Goal: Task Accomplishment & Management: Manage account settings

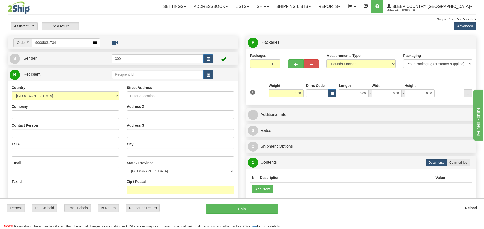
type input "9000I031734"
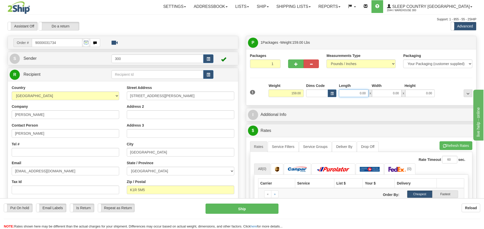
click at [353, 92] on input "0.00" at bounding box center [353, 93] width 29 height 8
type input "20.00"
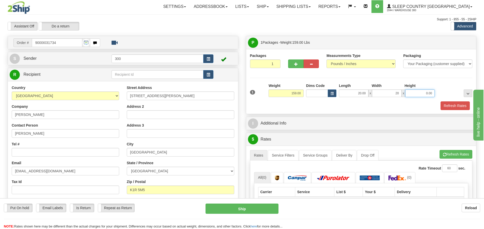
type input "20.00"
type input "44.00"
click at [291, 156] on link "Service Filters" at bounding box center [283, 155] width 31 height 11
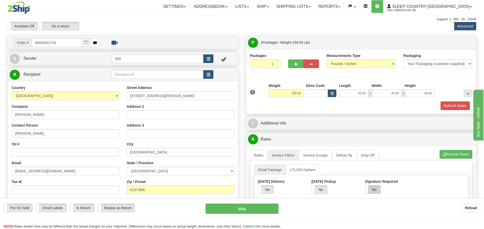
click at [371, 187] on label "No" at bounding box center [372, 190] width 15 height 8
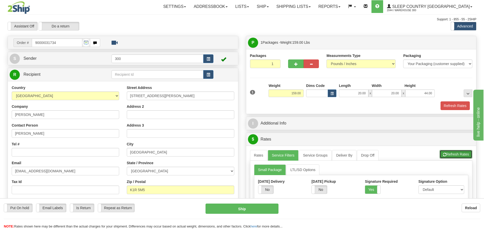
click at [460, 156] on button "Refresh Rates" at bounding box center [456, 154] width 33 height 9
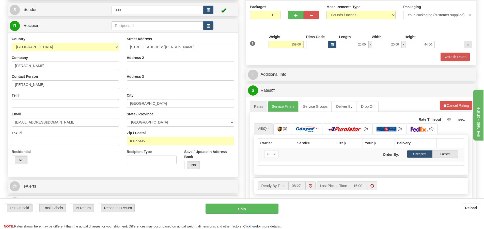
scroll to position [51, 0]
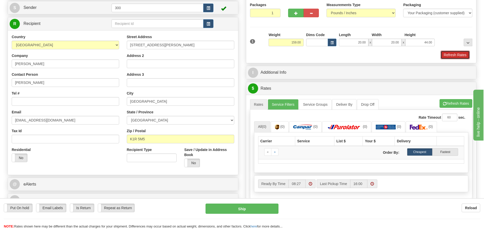
click at [449, 54] on button "Refresh Rates" at bounding box center [455, 55] width 29 height 9
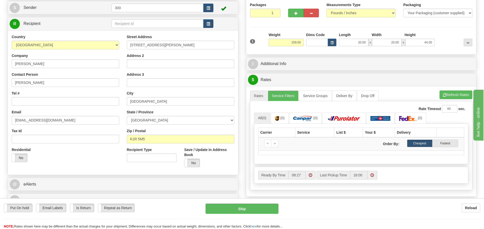
scroll to position [0, 0]
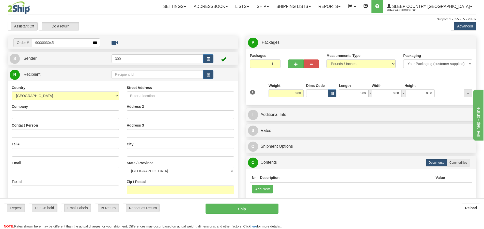
type input "9000i030451"
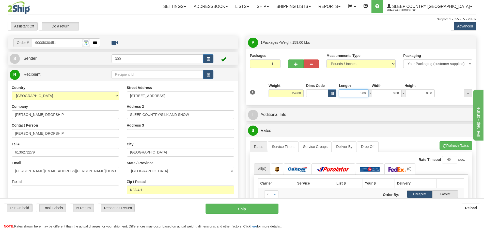
click at [356, 92] on input "0.00" at bounding box center [353, 93] width 29 height 8
type input "20.00"
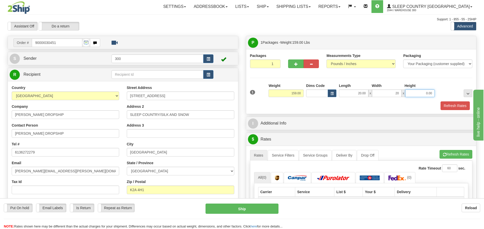
type input "20.00"
type input "44.00"
click at [288, 158] on link "Service Filters" at bounding box center [283, 155] width 31 height 11
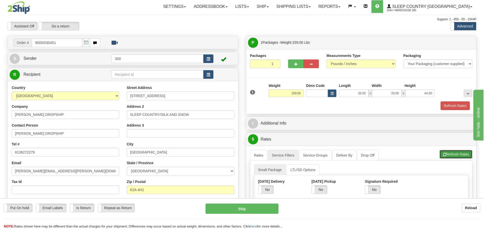
click at [459, 155] on button "Refresh Rates" at bounding box center [456, 154] width 33 height 9
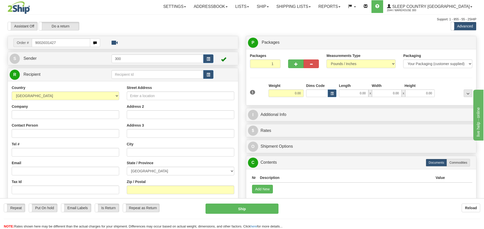
type input "9002i031427"
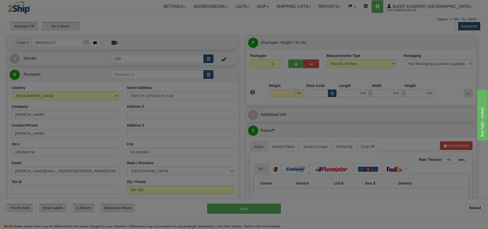
type input "SAINT-DAMIEN"
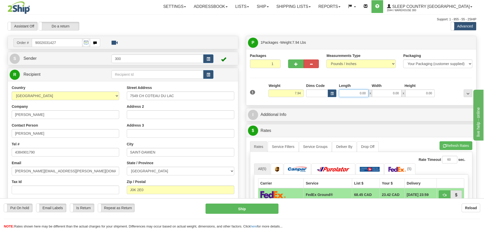
click at [357, 95] on input "0.00" at bounding box center [353, 93] width 29 height 8
type input "0.00"
click at [365, 94] on input "0.00" at bounding box center [353, 93] width 29 height 8
type input "8.00"
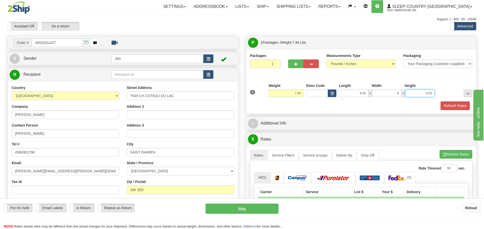
type input "8.00"
type input "16.00"
click at [453, 105] on button "Refresh Rates" at bounding box center [455, 105] width 29 height 9
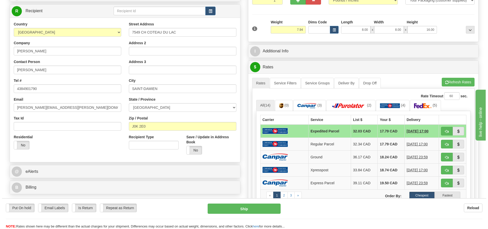
scroll to position [76, 0]
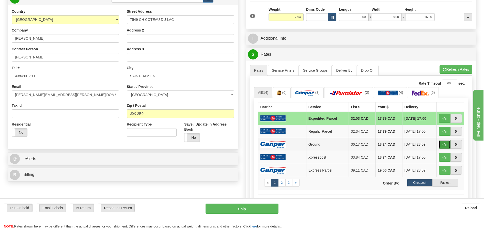
click at [441, 144] on button "button" at bounding box center [445, 144] width 12 height 9
type input "1"
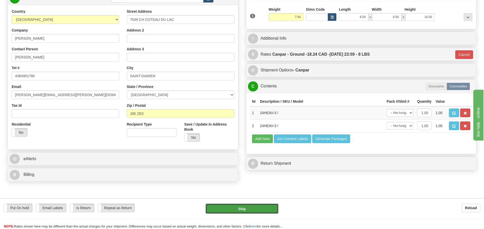
click at [250, 210] on button "Ship" at bounding box center [242, 209] width 73 height 10
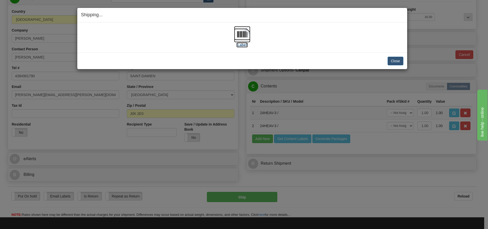
click at [247, 45] on label "[Label]" at bounding box center [242, 44] width 12 height 5
click at [396, 60] on button "Close" at bounding box center [396, 61] width 16 height 9
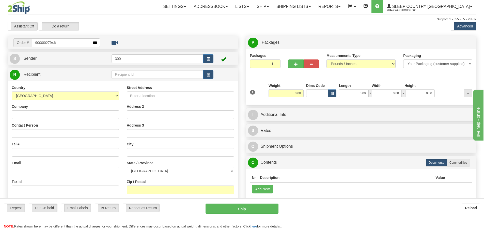
type input "9000i027946"
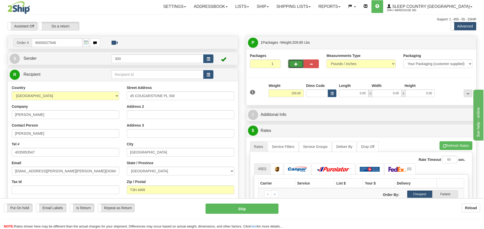
drag, startPoint x: 295, startPoint y: 66, endPoint x: 300, endPoint y: 69, distance: 6.2
click at [295, 66] on span "button" at bounding box center [296, 64] width 4 height 3
type input "2"
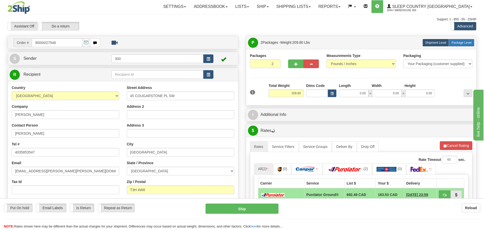
click at [474, 44] on label "Package Level Pack.." at bounding box center [462, 43] width 26 height 8
radio input "true"
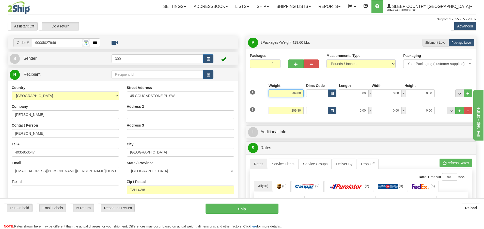
click at [296, 92] on input "209.80" at bounding box center [286, 93] width 35 height 8
type input "104.80"
click at [297, 112] on input "209.80" at bounding box center [286, 111] width 35 height 8
type input "104.80"
click at [356, 93] on input "0.00" at bounding box center [353, 93] width 29 height 8
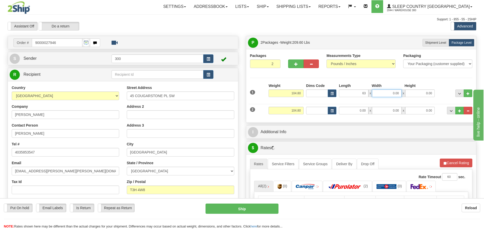
type input "63.00"
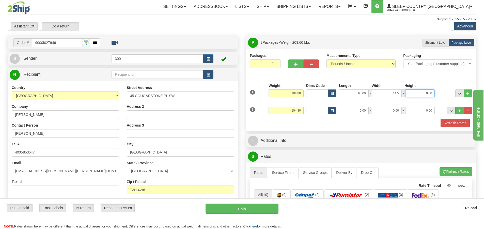
type input "14.50"
click at [355, 114] on input "0.00" at bounding box center [353, 111] width 29 height 8
type input "63.00"
type input "14.50"
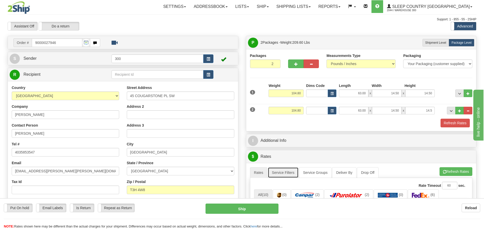
type input "14.50"
click at [290, 171] on link "Service Filters" at bounding box center [283, 172] width 31 height 11
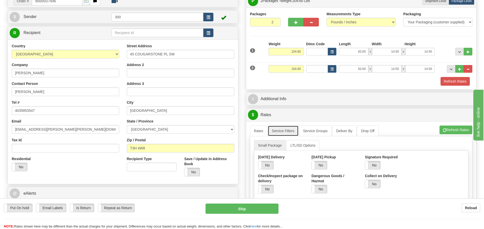
scroll to position [76, 0]
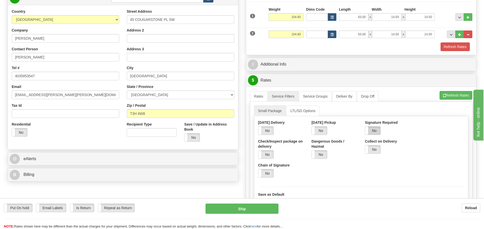
click at [373, 131] on label "No" at bounding box center [372, 131] width 15 height 8
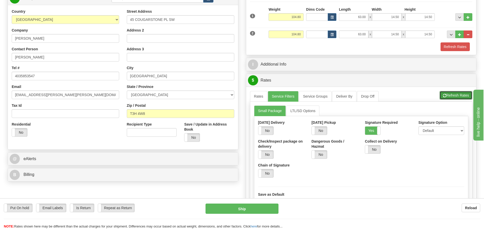
click at [454, 93] on button "Refresh Rates" at bounding box center [456, 95] width 33 height 9
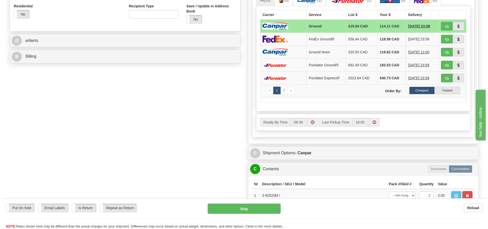
scroll to position [203, 0]
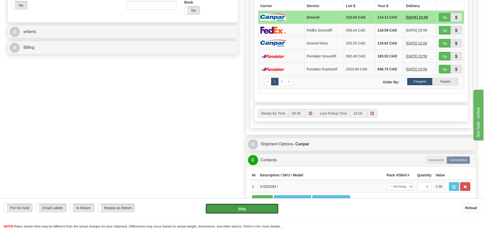
click at [257, 206] on button "Ship" at bounding box center [242, 209] width 73 height 10
type input "1"
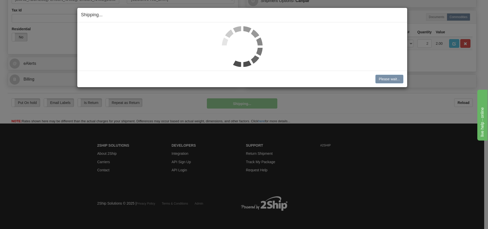
scroll to position [172, 0]
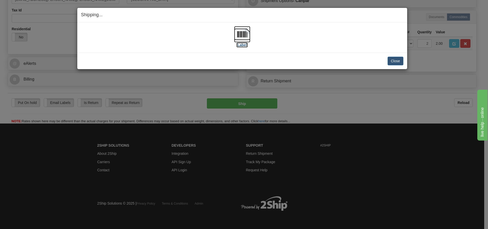
click at [245, 45] on label "[Label]" at bounding box center [242, 44] width 12 height 5
click at [397, 61] on button "Close" at bounding box center [396, 61] width 16 height 9
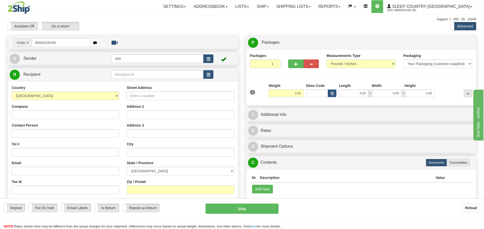
type input "9000i029199"
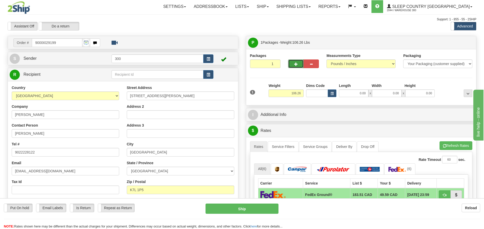
click at [296, 62] on button "button" at bounding box center [295, 63] width 15 height 9
type input "2"
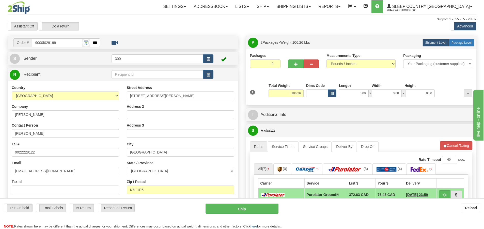
click at [461, 43] on span "Package Level" at bounding box center [462, 43] width 20 height 4
radio input "true"
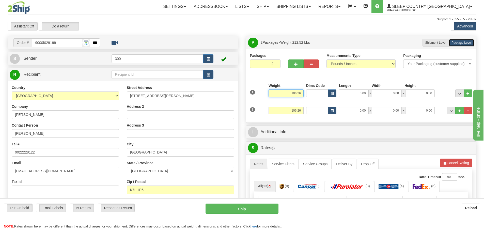
click at [298, 93] on input "106.26" at bounding box center [286, 93] width 35 height 8
type input "56.26"
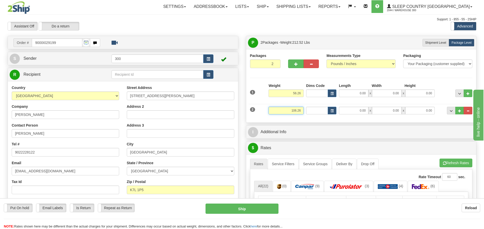
click at [296, 110] on input "106.26" at bounding box center [286, 111] width 35 height 8
type input "50.26"
click at [359, 95] on input "0.00" at bounding box center [353, 93] width 29 height 8
type input "0.00"
drag, startPoint x: 355, startPoint y: 94, endPoint x: 361, endPoint y: 99, distance: 7.3
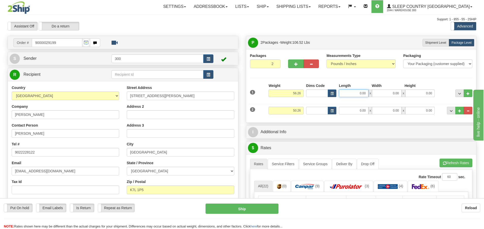
click at [355, 94] on input "0.00" at bounding box center [353, 93] width 29 height 8
type input "78.00"
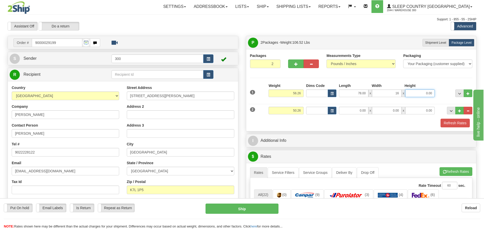
type input "16.00"
type input "10.00"
click at [364, 112] on input "0.00" at bounding box center [353, 111] width 29 height 8
type input "0.00"
click at [360, 110] on input "0.00" at bounding box center [353, 111] width 29 height 8
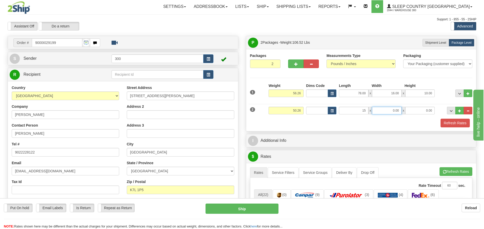
type input "15.00"
type input "2"
type input "42.00"
drag, startPoint x: 281, startPoint y: 175, endPoint x: 345, endPoint y: 165, distance: 64.1
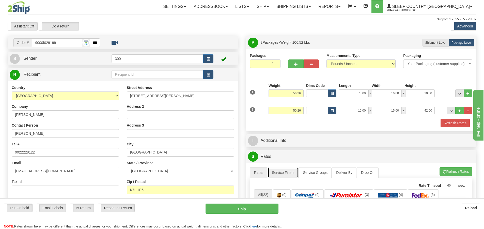
click at [281, 175] on link "Service Filters" at bounding box center [283, 172] width 31 height 11
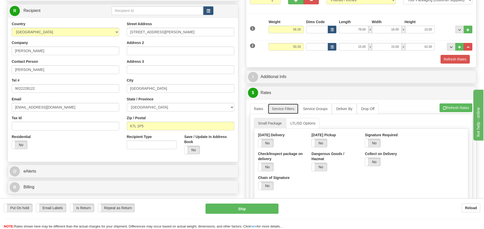
scroll to position [76, 0]
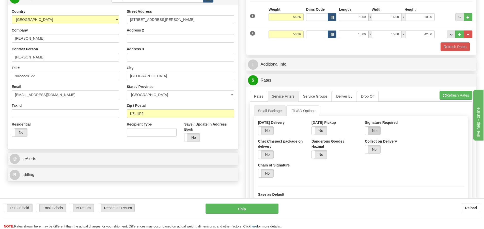
click at [372, 130] on label "No" at bounding box center [372, 131] width 15 height 8
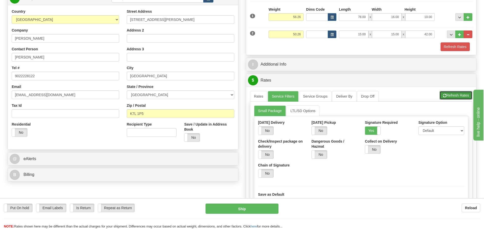
click at [463, 98] on button "Refresh Rates" at bounding box center [456, 95] width 33 height 9
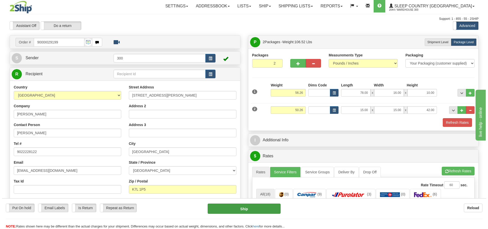
scroll to position [0, 0]
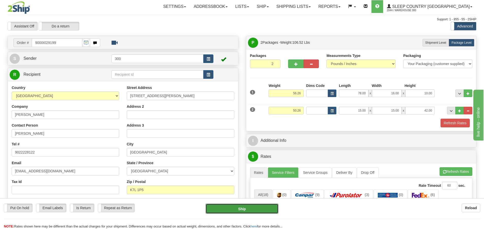
click at [237, 210] on button "Ship" at bounding box center [242, 209] width 73 height 10
type input "1"
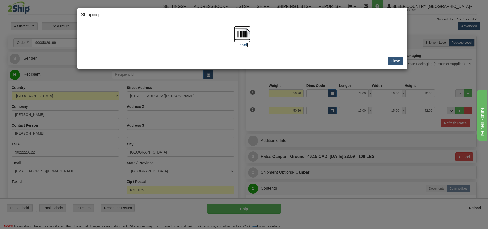
click at [244, 45] on label "[Label]" at bounding box center [242, 44] width 12 height 5
click at [399, 62] on button "Close" at bounding box center [396, 61] width 16 height 9
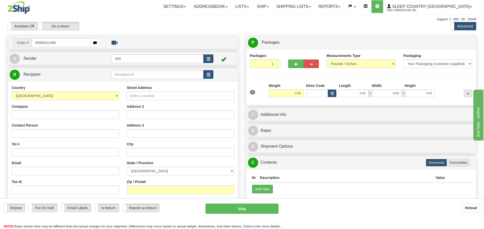
type input "9008i031496"
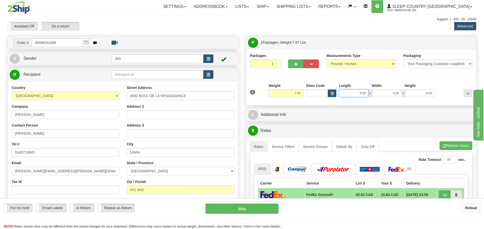
click at [359, 92] on input "0.00" at bounding box center [353, 93] width 29 height 8
type input "10.00"
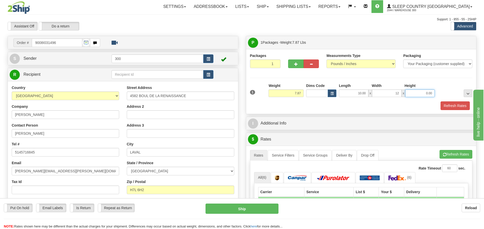
type input "12.00"
type input "4.00"
click at [459, 107] on button "Refresh Rates" at bounding box center [455, 105] width 29 height 9
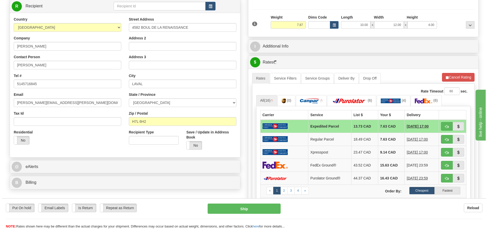
scroll to position [76, 0]
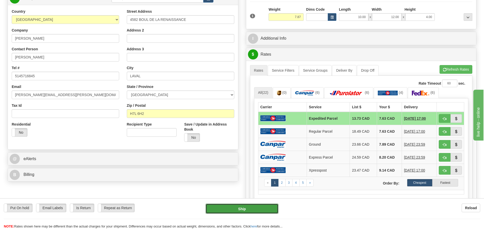
click at [217, 213] on button "Ship" at bounding box center [242, 209] width 73 height 10
type input "DOM.EP"
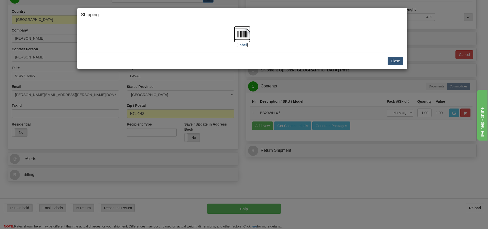
click at [243, 41] on img at bounding box center [242, 34] width 16 height 16
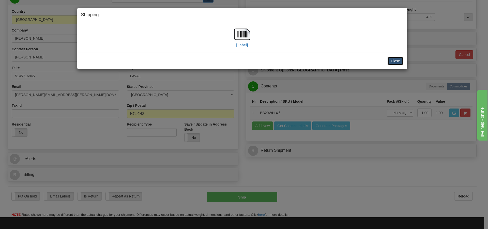
click at [396, 61] on button "Close" at bounding box center [396, 61] width 16 height 9
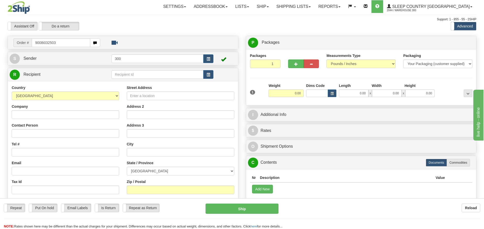
type input "9008i032503"
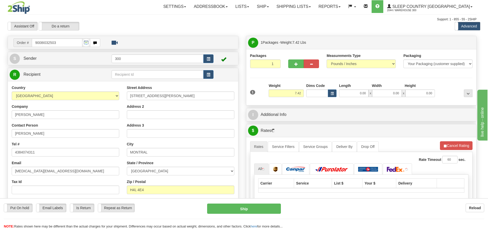
type input "SAINT-LAURENT"
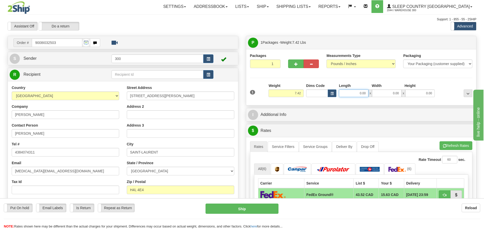
click at [358, 93] on input "0.00" at bounding box center [353, 93] width 29 height 8
type input "0.00"
drag, startPoint x: 363, startPoint y: 94, endPoint x: 376, endPoint y: 96, distance: 13.7
click at [363, 94] on input "0.00" at bounding box center [353, 93] width 29 height 8
type input "32.00"
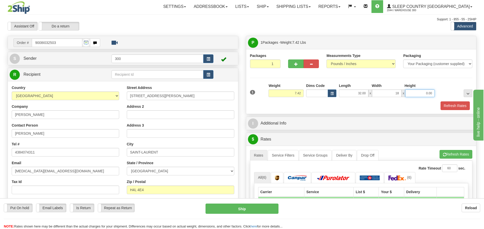
type input "18.00"
type input "6.00"
click at [459, 106] on button "Refresh Rates" at bounding box center [455, 105] width 29 height 9
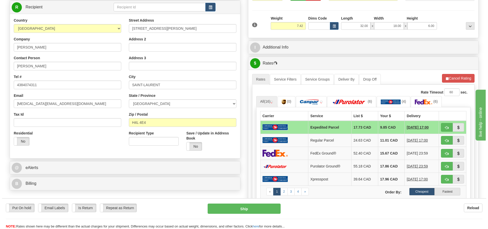
scroll to position [76, 0]
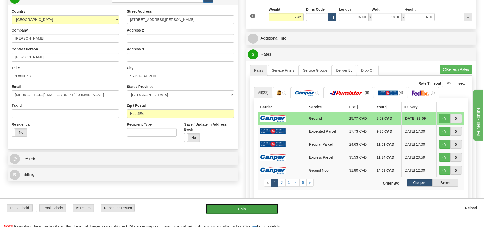
click at [262, 213] on button "Ship" at bounding box center [242, 209] width 73 height 10
type input "1"
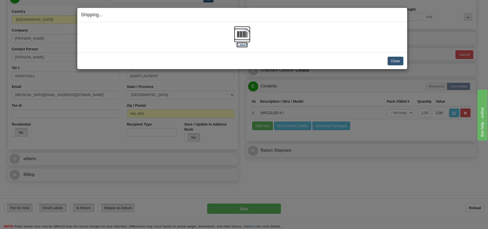
click at [243, 37] on img at bounding box center [242, 34] width 16 height 16
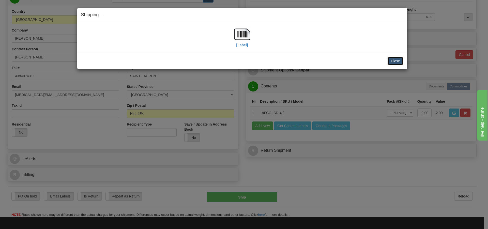
click at [390, 59] on button "Close" at bounding box center [396, 61] width 16 height 9
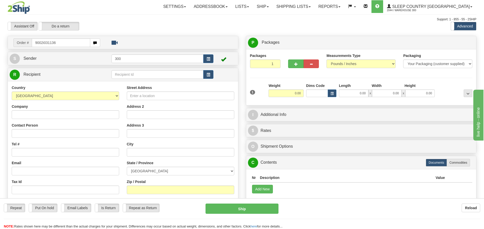
type input "9002i031136"
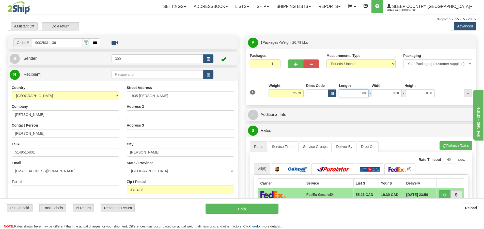
click at [352, 93] on input "0.00" at bounding box center [353, 93] width 29 height 8
type input "13.00"
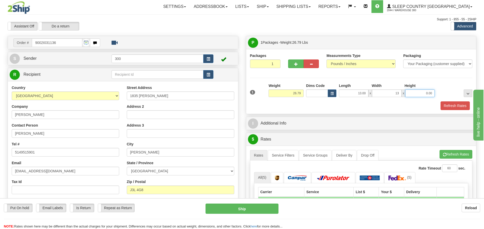
type input "13.00"
type input "40.00"
click at [445, 105] on button "Refresh Rates" at bounding box center [455, 105] width 29 height 9
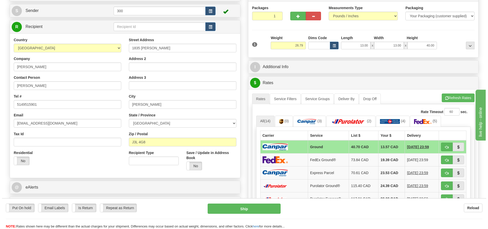
scroll to position [51, 0]
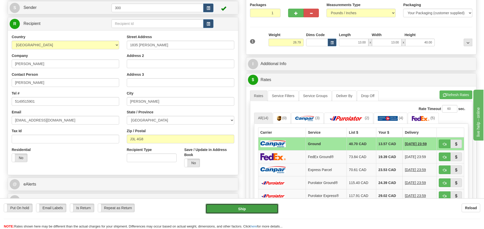
click at [234, 212] on button "Ship" at bounding box center [242, 209] width 73 height 10
type input "1"
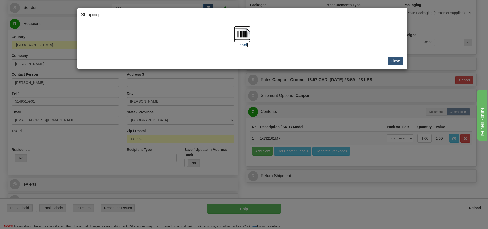
click at [244, 32] on img at bounding box center [242, 34] width 16 height 16
click at [396, 57] on button "Close" at bounding box center [396, 61] width 16 height 9
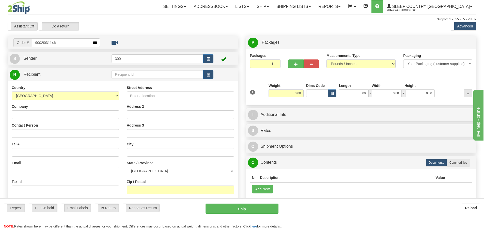
type input "9002i031146"
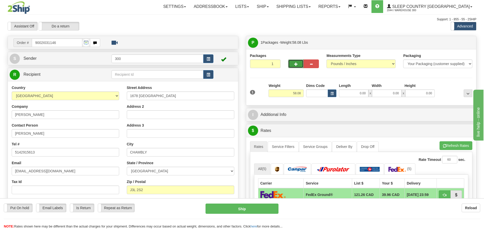
click at [293, 65] on button "button" at bounding box center [295, 63] width 15 height 9
type input "2"
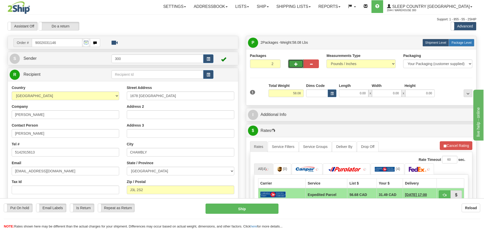
click at [465, 41] on span "Package Level" at bounding box center [462, 43] width 20 height 4
radio input "true"
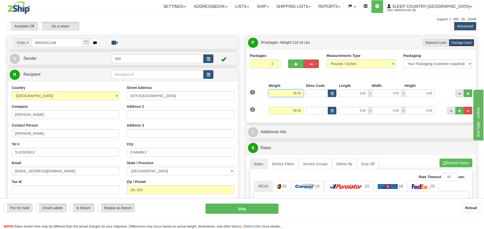
click at [297, 95] on input "58.08" at bounding box center [286, 93] width 35 height 8
type input "54.08"
click at [295, 110] on input "58.08" at bounding box center [286, 111] width 35 height 8
type input "4.08"
click at [361, 94] on input "0.00" at bounding box center [353, 93] width 29 height 8
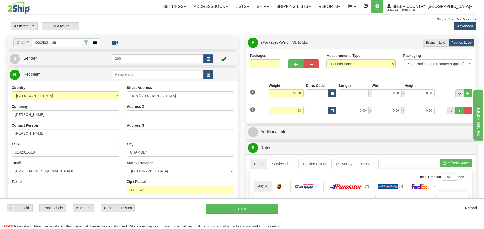
type input "0.00"
click at [357, 96] on input "0.00" at bounding box center [353, 93] width 29 height 8
type input "17.00"
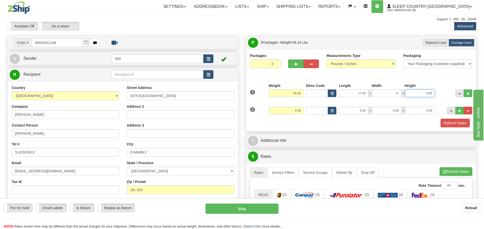
type input "17.00"
type input "42.00"
click at [354, 110] on input "0.00" at bounding box center [353, 111] width 29 height 8
type input "0.00"
click at [358, 111] on input "0.00" at bounding box center [353, 111] width 29 height 8
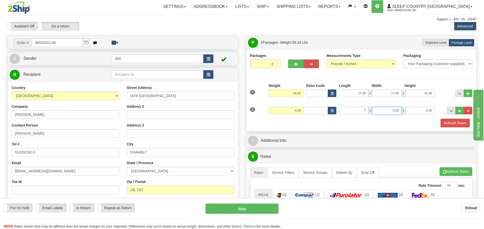
type input "7.00"
type input "14.00"
click at [295, 172] on link "Service Filters" at bounding box center [283, 172] width 31 height 11
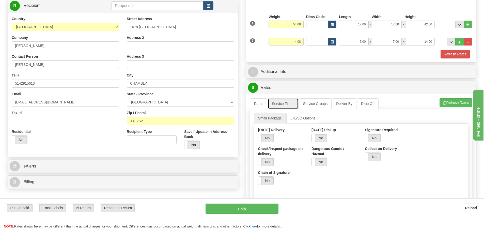
scroll to position [76, 0]
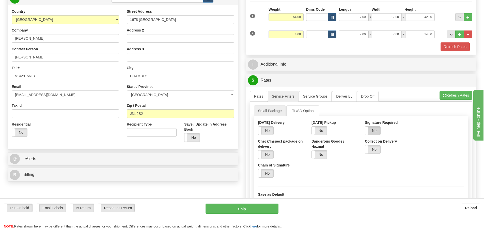
click at [372, 130] on label "No" at bounding box center [372, 131] width 15 height 8
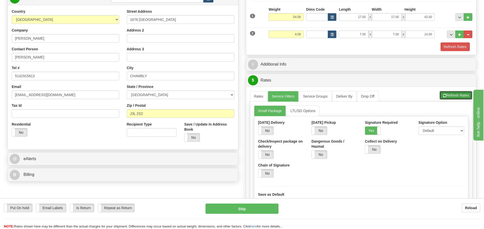
click at [456, 95] on button "Refresh Rates" at bounding box center [456, 95] width 33 height 9
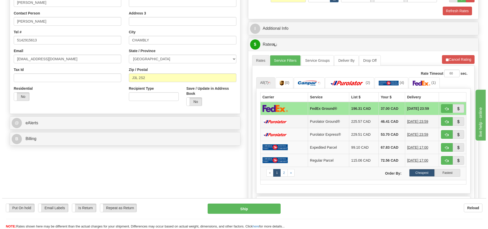
scroll to position [127, 0]
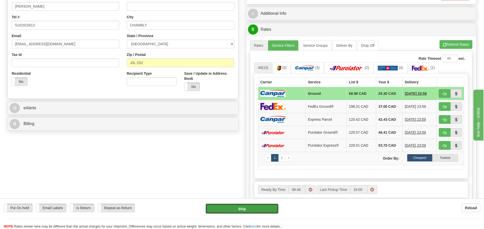
click at [239, 207] on button "Ship" at bounding box center [242, 209] width 73 height 10
type input "1"
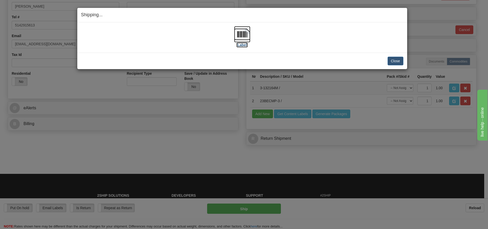
click at [238, 35] on img at bounding box center [242, 34] width 16 height 16
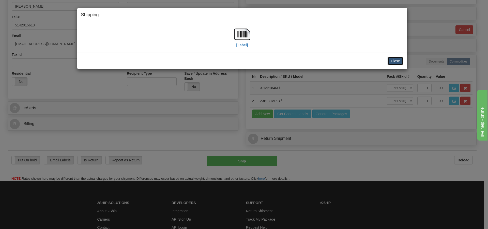
click at [398, 62] on button "Close" at bounding box center [396, 61] width 16 height 9
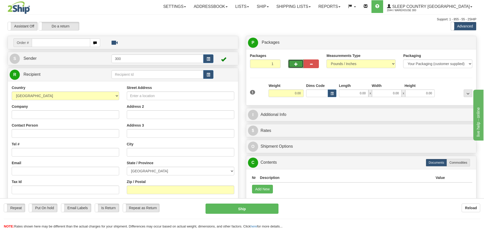
click at [295, 66] on button "button" at bounding box center [295, 63] width 15 height 9
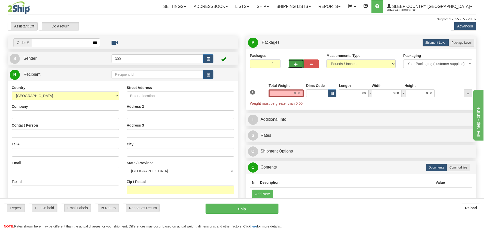
click at [295, 66] on button "button" at bounding box center [295, 63] width 15 height 9
type input "3"
click at [466, 43] on span "Package Level" at bounding box center [462, 43] width 20 height 4
radio input "true"
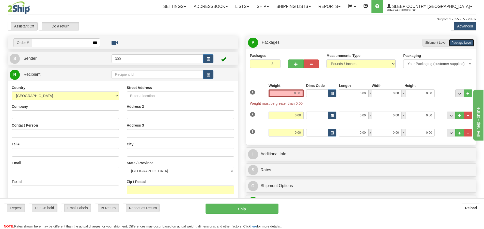
click button "Delete" at bounding box center [0, 0] width 0 height 0
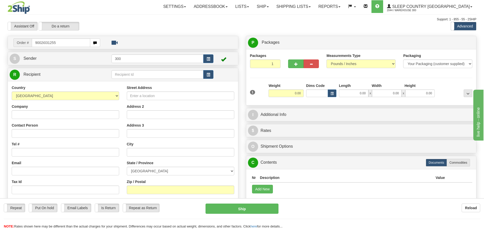
type input "9002i031255"
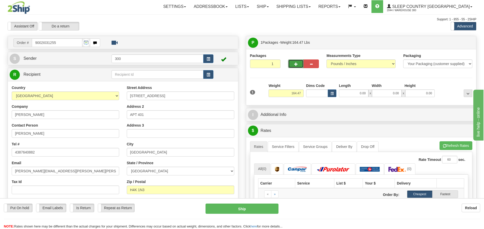
click at [296, 63] on span "button" at bounding box center [296, 64] width 4 height 3
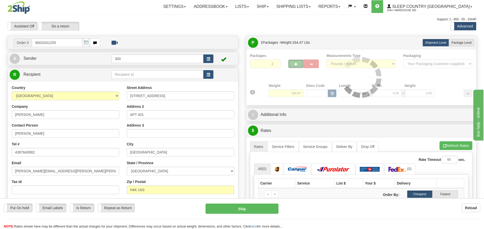
click at [296, 63] on span "button" at bounding box center [296, 64] width 4 height 3
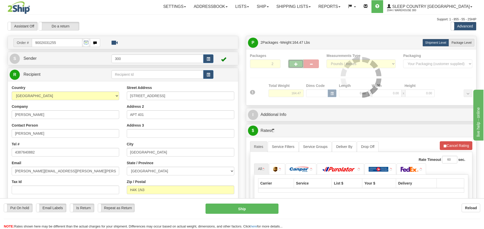
type input "3"
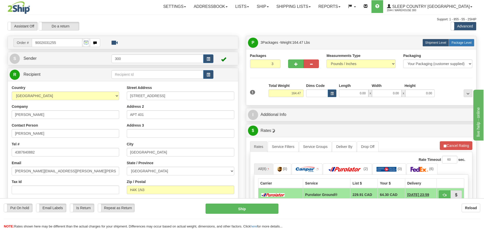
click at [458, 41] on span "Package Level" at bounding box center [462, 43] width 20 height 4
radio input "true"
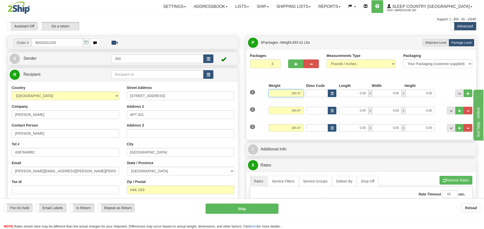
click at [296, 93] on input "164.47" at bounding box center [286, 93] width 35 height 8
type input "100.47"
click at [297, 111] on input "164.47" at bounding box center [286, 111] width 35 height 8
type input "60.47"
click at [296, 127] on input "164.47" at bounding box center [286, 128] width 35 height 8
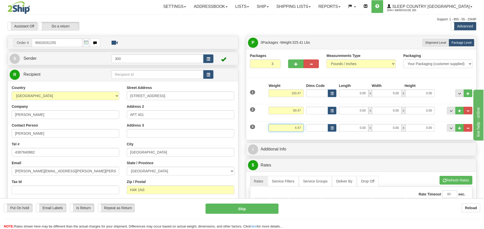
type input "4.47"
click at [356, 94] on input "0.00" at bounding box center [353, 93] width 29 height 8
type input "0.00"
click at [353, 94] on input "0.00" at bounding box center [353, 93] width 29 height 8
type input "78.00"
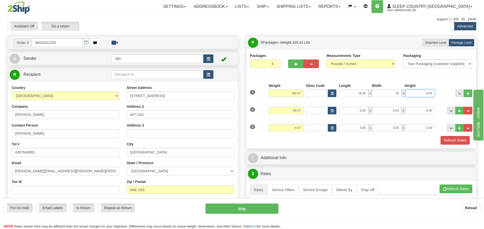
type input "16.00"
type input "10.00"
click at [361, 112] on input "0.00" at bounding box center [353, 111] width 29 height 8
type input "0.00"
click at [358, 113] on input "0.00" at bounding box center [353, 111] width 29 height 8
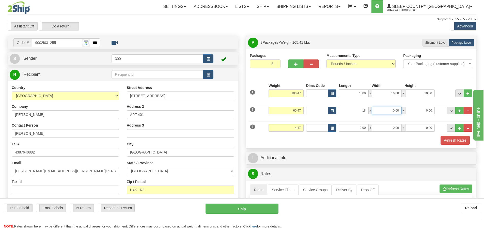
type input "18.00"
type input "42.00"
click at [359, 130] on input "0.00" at bounding box center [353, 128] width 29 height 8
type input "25.00"
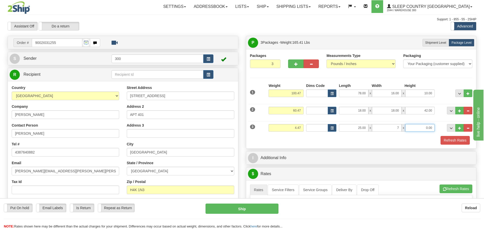
type input "7.00"
type input "16.00"
click at [459, 142] on button "Refresh Rates" at bounding box center [455, 140] width 29 height 9
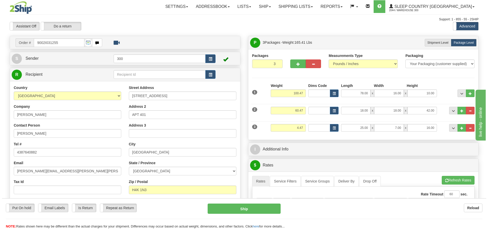
scroll to position [76, 0]
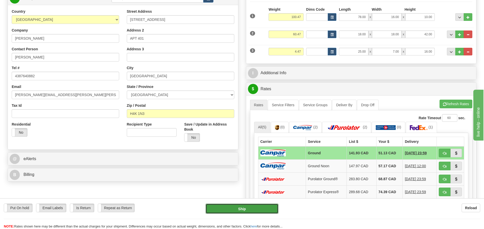
click at [253, 206] on button "Ship" at bounding box center [242, 209] width 73 height 10
type input "1"
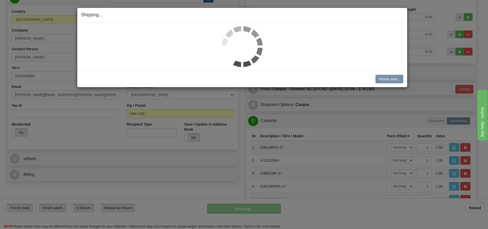
click at [374, 124] on div "Shipping... Your SHIPMENT will EXPIRE in Please wait... [PERSON_NAME] Shipment …" at bounding box center [244, 114] width 488 height 229
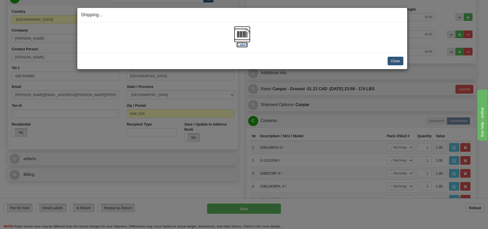
click at [239, 34] on img at bounding box center [242, 34] width 16 height 16
click at [395, 59] on button "Close" at bounding box center [396, 61] width 16 height 9
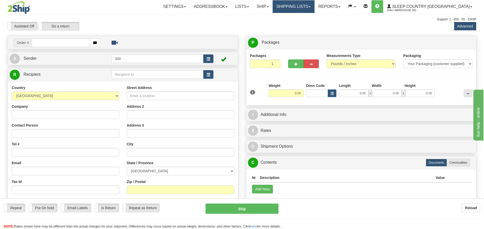
click at [315, 7] on link "Shipping lists" at bounding box center [294, 6] width 42 height 13
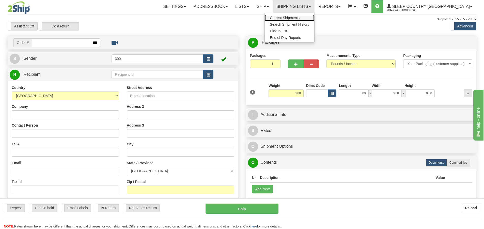
click at [300, 19] on span "Current Shipments" at bounding box center [285, 18] width 30 height 4
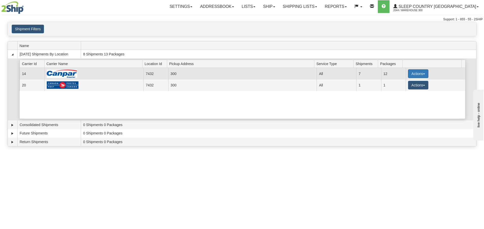
click at [417, 76] on button "Actions" at bounding box center [418, 73] width 20 height 9
click at [402, 85] on span "Details" at bounding box center [400, 83] width 14 height 4
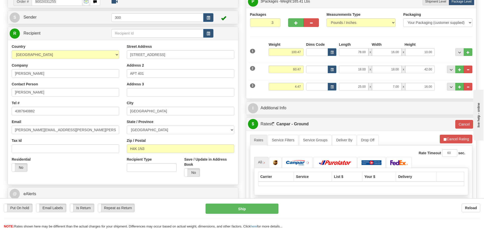
scroll to position [51, 0]
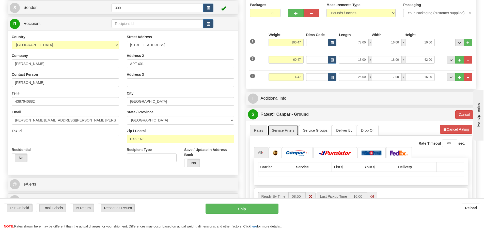
click at [284, 131] on link "Service Filters" at bounding box center [283, 130] width 31 height 11
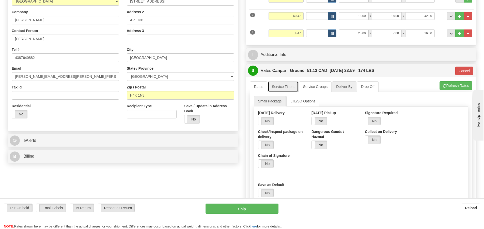
scroll to position [25, 0]
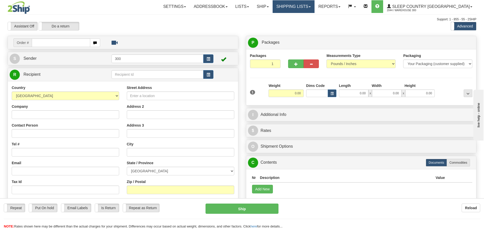
click at [311, 10] on link "Shipping lists" at bounding box center [294, 6] width 42 height 13
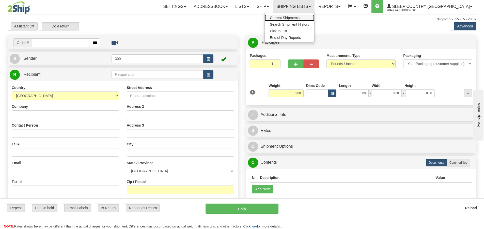
click at [314, 19] on link "Current Shipments" at bounding box center [290, 17] width 50 height 7
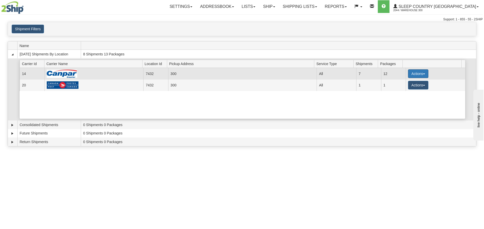
click at [414, 75] on button "Actions" at bounding box center [418, 73] width 20 height 9
click at [398, 85] on span "Details" at bounding box center [400, 83] width 14 height 4
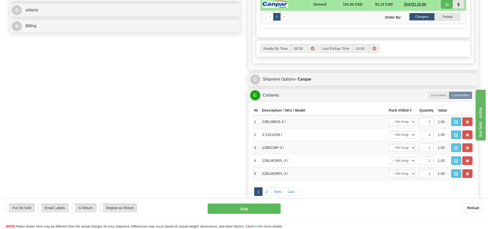
scroll to position [254, 0]
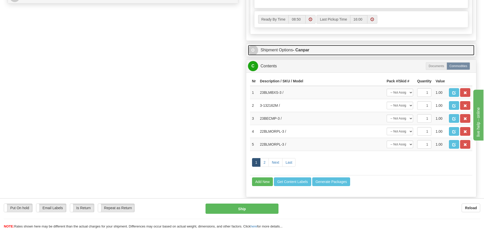
click at [280, 49] on link "O Shipment Options - Canpar" at bounding box center [361, 50] width 227 height 10
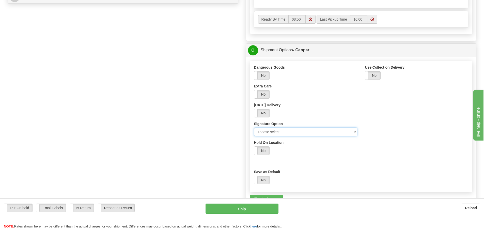
click at [274, 130] on select "Please select No Signature Required Signature Required Adult Signature" at bounding box center [305, 132] width 103 height 9
select select "2"
click at [254, 128] on select "Please select No Signature Required Signature Required Adult Signature" at bounding box center [305, 132] width 103 height 9
click at [260, 212] on button "Ship" at bounding box center [242, 209] width 73 height 10
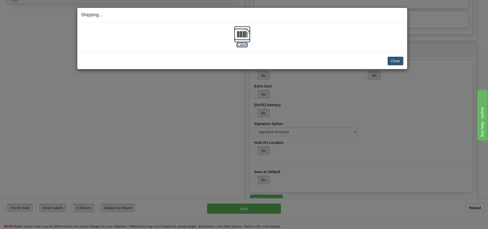
click at [243, 35] on img at bounding box center [242, 34] width 16 height 16
click at [397, 62] on button "Close" at bounding box center [396, 61] width 16 height 9
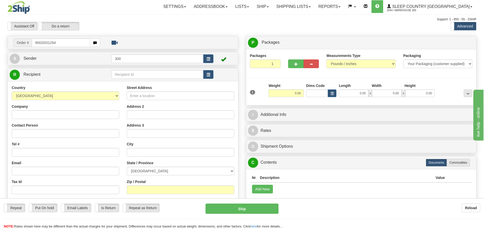
type input "9002i031294"
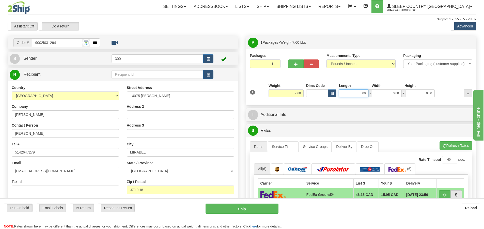
click at [357, 95] on input "0.00" at bounding box center [353, 93] width 29 height 8
type input "32.00"
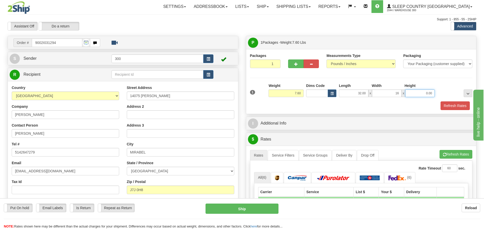
type input "16.00"
type input "6.00"
click at [458, 105] on button "Refresh Rates" at bounding box center [455, 105] width 29 height 9
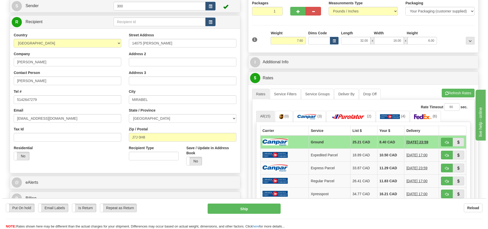
scroll to position [127, 0]
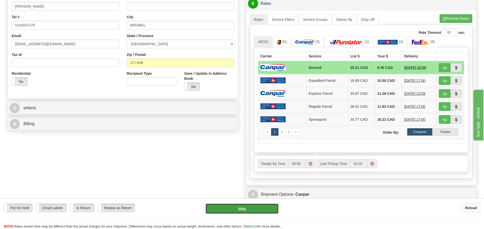
click at [238, 208] on button "Ship" at bounding box center [242, 209] width 73 height 10
type input "1"
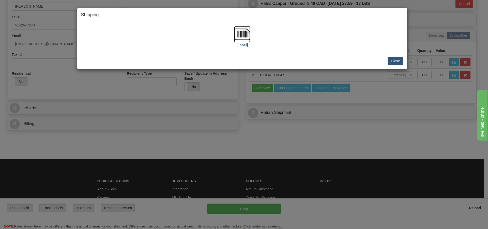
click at [248, 40] on img at bounding box center [242, 34] width 16 height 16
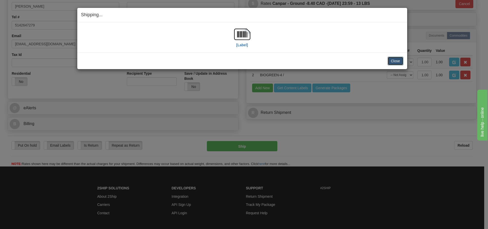
click at [391, 58] on button "Close" at bounding box center [396, 61] width 16 height 9
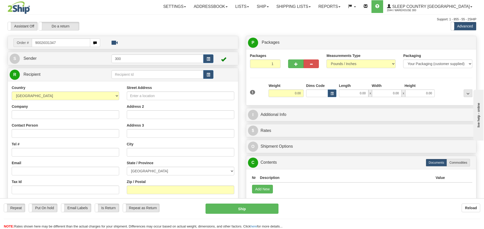
type input "9002i031347"
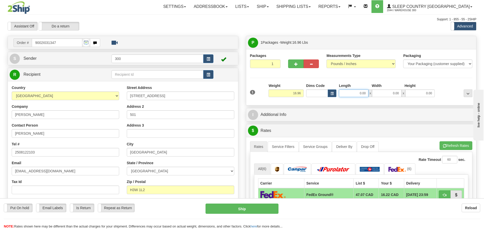
click at [351, 94] on input "0.00" at bounding box center [353, 93] width 29 height 8
type input "0.00"
click at [356, 93] on input "0.00" at bounding box center [353, 93] width 29 height 8
type input "18.00"
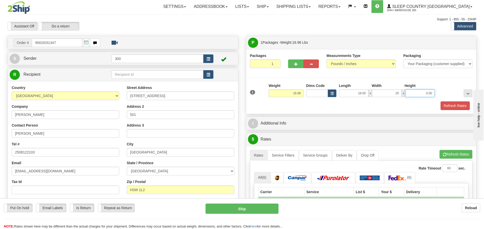
type input "20.00"
type input "8.00"
click at [288, 155] on link "Service Filters" at bounding box center [283, 155] width 31 height 11
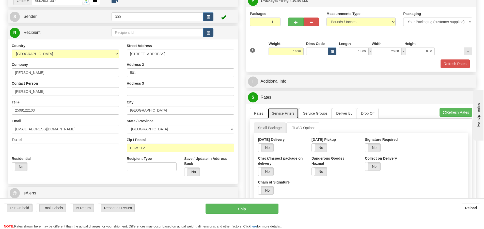
scroll to position [51, 0]
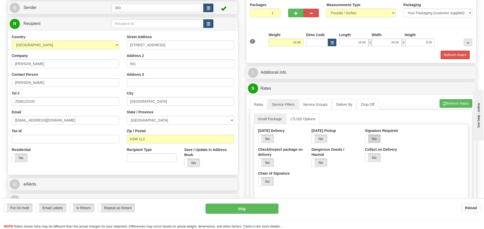
click at [374, 140] on label "No" at bounding box center [372, 139] width 15 height 8
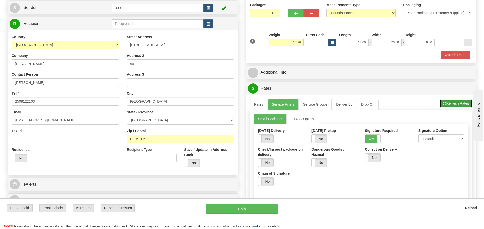
click at [456, 103] on button "Refresh Rates" at bounding box center [456, 103] width 33 height 9
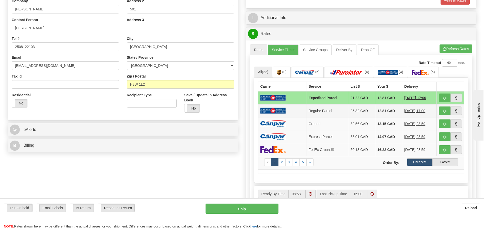
scroll to position [127, 0]
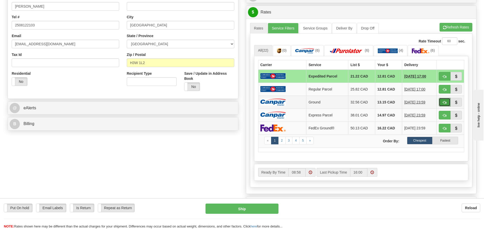
click at [447, 100] on button "button" at bounding box center [445, 102] width 12 height 9
type input "1"
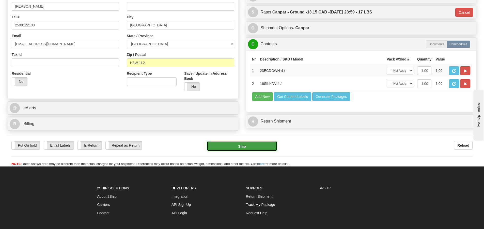
click at [251, 150] on button "Ship" at bounding box center [242, 146] width 70 height 10
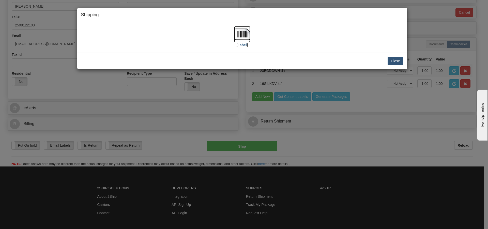
click at [245, 35] on img at bounding box center [242, 34] width 16 height 16
click at [399, 62] on button "Close" at bounding box center [396, 61] width 16 height 9
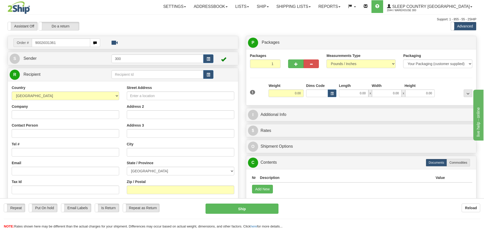
type input "9002i031361"
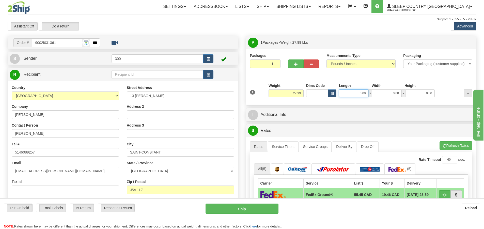
click at [355, 93] on input "0.00" at bounding box center [353, 93] width 29 height 8
type input "14.00"
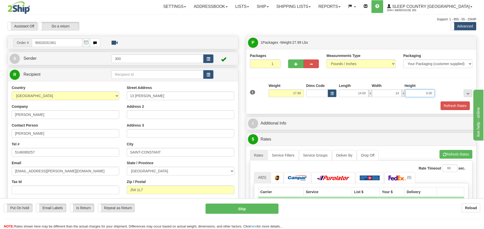
type input "14.00"
type input "40.00"
click at [273, 156] on link "Service Filters" at bounding box center [283, 155] width 31 height 11
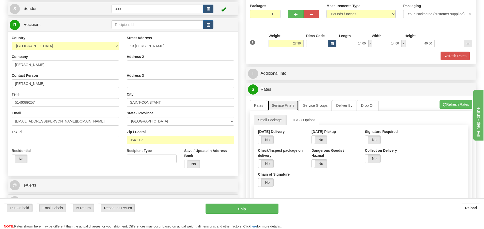
scroll to position [51, 0]
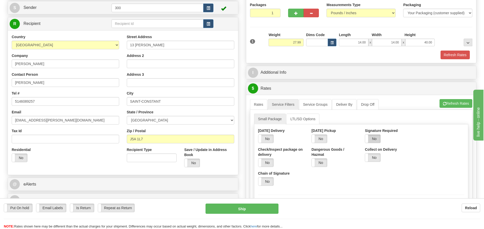
click at [373, 142] on label "No" at bounding box center [372, 139] width 15 height 8
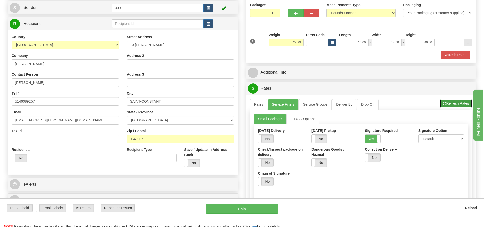
click at [452, 101] on button "Refresh Rates" at bounding box center [456, 103] width 33 height 9
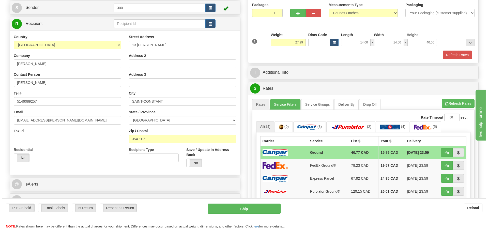
scroll to position [102, 0]
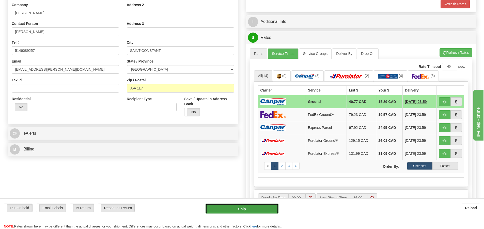
click at [229, 208] on button "Ship" at bounding box center [242, 209] width 73 height 10
type input "1"
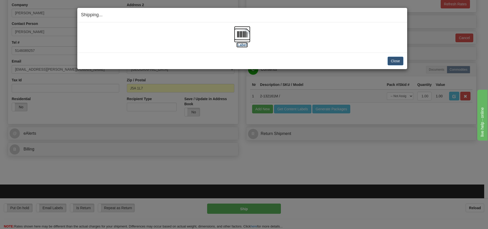
click at [241, 47] on label "[Label]" at bounding box center [242, 44] width 12 height 5
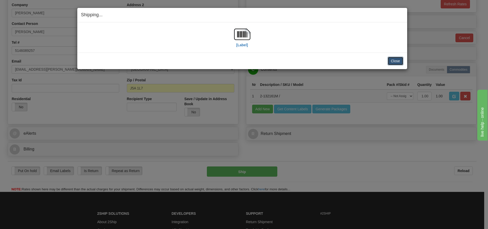
click at [399, 59] on button "Close" at bounding box center [396, 61] width 16 height 9
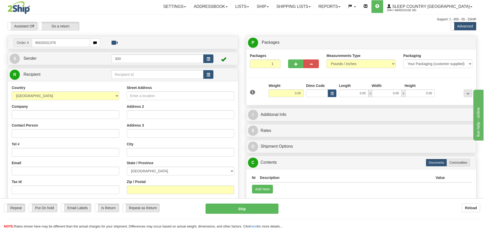
type input "9002i031376"
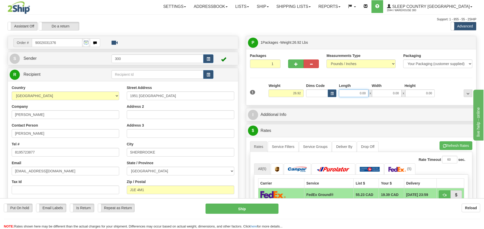
click at [355, 95] on input "0.00" at bounding box center [353, 93] width 29 height 8
type input "13.00"
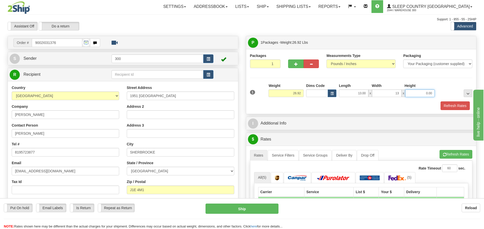
type input "13.00"
type input "23.00"
click at [461, 106] on button "Refresh Rates" at bounding box center [455, 105] width 29 height 9
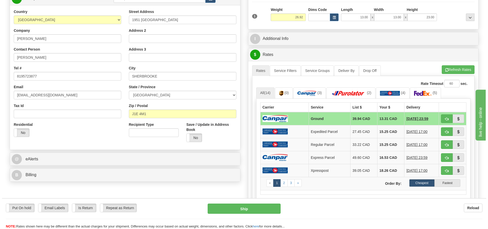
scroll to position [76, 0]
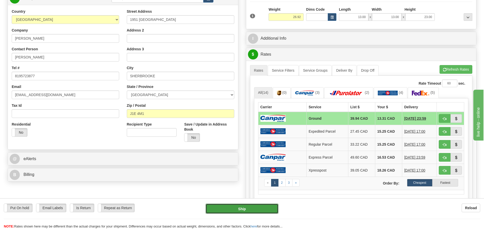
drag, startPoint x: 241, startPoint y: 208, endPoint x: 242, endPoint y: 205, distance: 2.6
click at [242, 205] on button "Ship" at bounding box center [242, 209] width 73 height 10
type input "1"
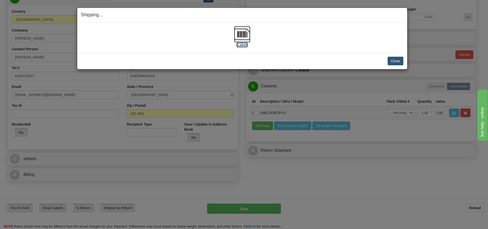
click at [245, 34] on img at bounding box center [242, 34] width 16 height 16
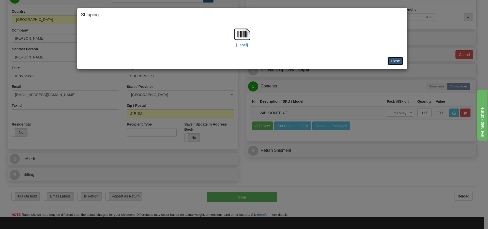
click at [398, 61] on button "Close" at bounding box center [396, 61] width 16 height 9
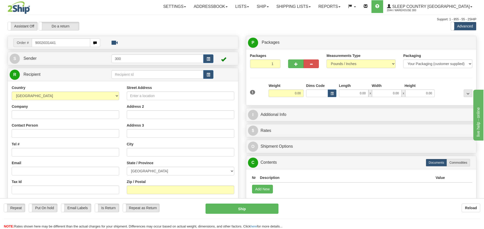
type input "9002i031441"
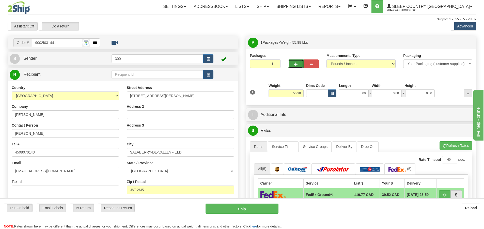
click at [292, 63] on button "button" at bounding box center [295, 63] width 15 height 9
type input "2"
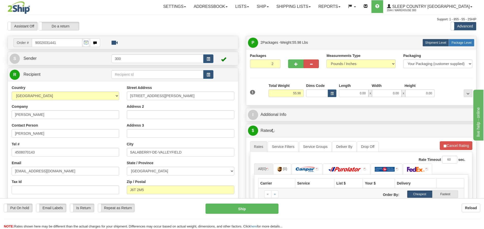
click at [464, 44] on label "Package Level Pack.." at bounding box center [462, 43] width 26 height 8
radio input "true"
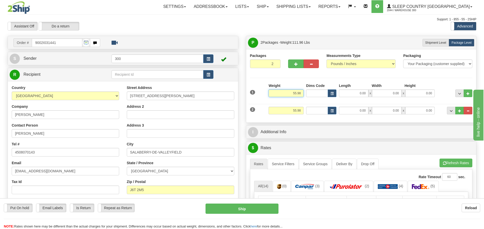
click at [297, 95] on input "55.98" at bounding box center [286, 93] width 35 height 8
type input "22.98"
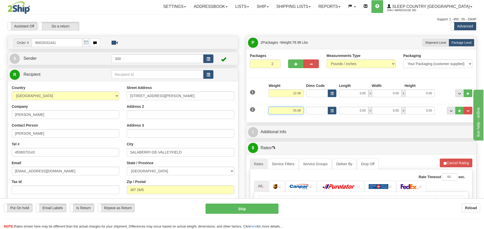
click at [296, 111] on input "55.98" at bounding box center [286, 111] width 35 height 8
type input "22.98"
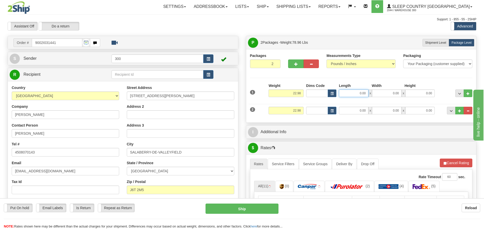
drag, startPoint x: 363, startPoint y: 89, endPoint x: 351, endPoint y: 106, distance: 20.2
click at [363, 90] on input "0.00" at bounding box center [353, 93] width 29 height 8
type input "0.00"
click at [346, 96] on input "0.00" at bounding box center [353, 93] width 29 height 8
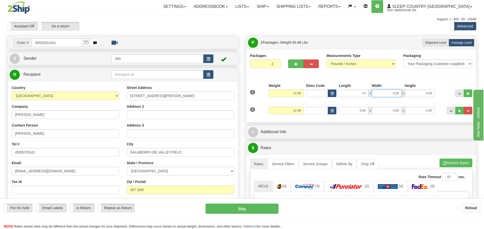
type input "14.00"
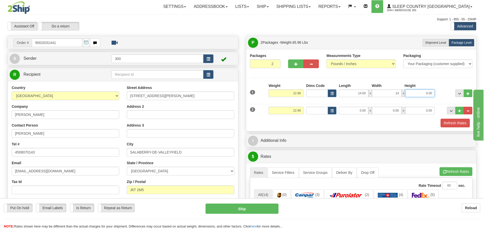
type input "14.00"
type input "40.00"
click at [363, 114] on input "0.00" at bounding box center [353, 111] width 29 height 8
type input "14.00"
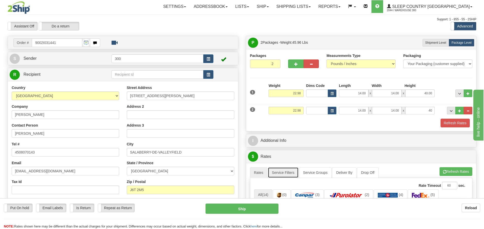
type input "40.00"
click at [284, 171] on link "Service Filters" at bounding box center [283, 172] width 31 height 11
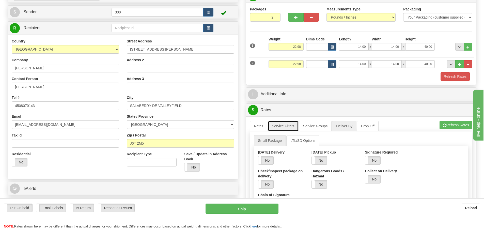
scroll to position [51, 0]
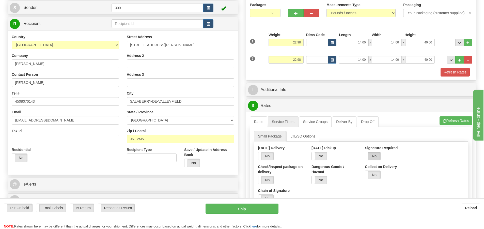
click at [379, 155] on label "No" at bounding box center [372, 156] width 15 height 8
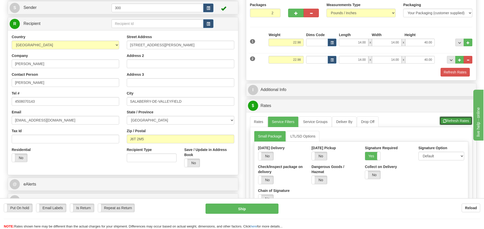
click at [463, 123] on button "Refresh Rates" at bounding box center [456, 120] width 33 height 9
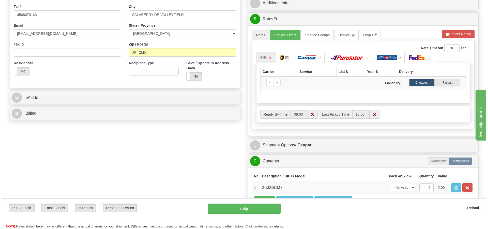
scroll to position [153, 0]
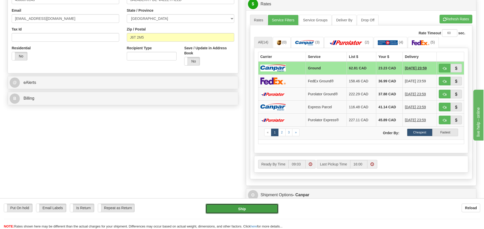
click at [253, 210] on button "Ship" at bounding box center [242, 209] width 73 height 10
type input "1"
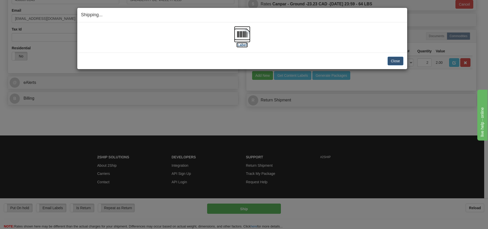
click at [239, 40] on img at bounding box center [242, 34] width 16 height 16
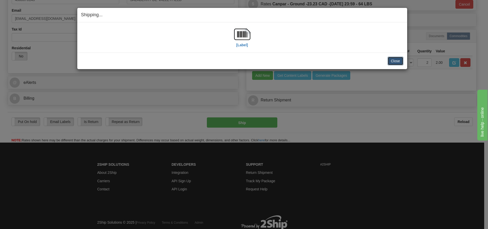
click at [398, 62] on button "Close" at bounding box center [396, 61] width 16 height 9
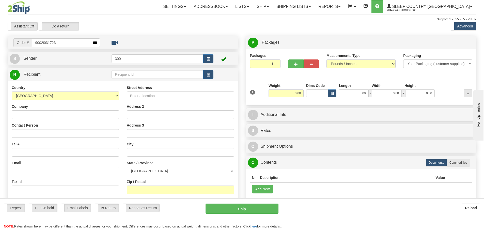
type input "9002i031723"
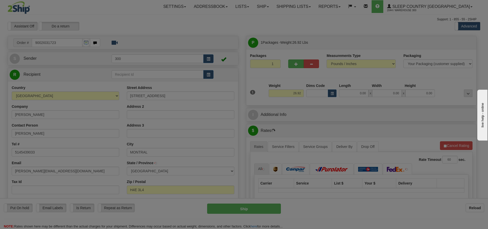
type input "MONTREAL"
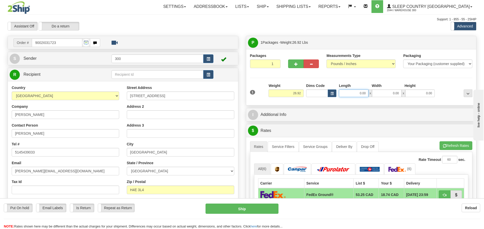
click at [355, 92] on input "0.00" at bounding box center [353, 93] width 29 height 8
type input "13.00"
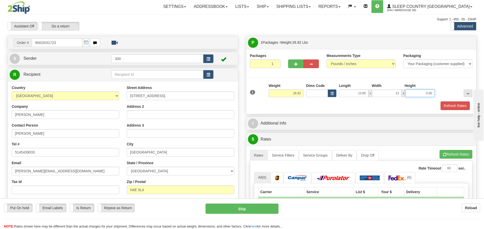
type input "13.00"
type input "23.00"
click at [456, 107] on button "Refresh Rates" at bounding box center [455, 105] width 29 height 9
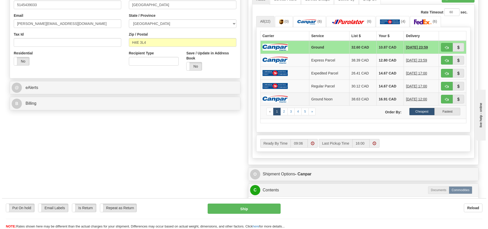
scroll to position [153, 0]
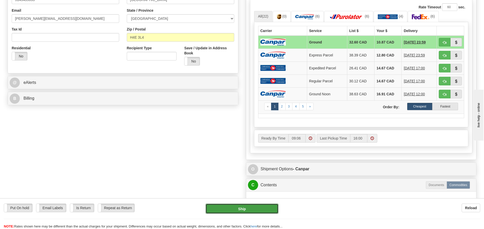
click at [247, 207] on button "Ship" at bounding box center [242, 209] width 73 height 10
type input "1"
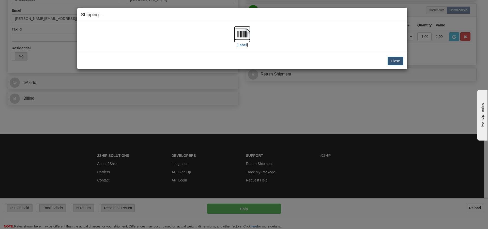
click at [241, 36] on img at bounding box center [242, 34] width 16 height 16
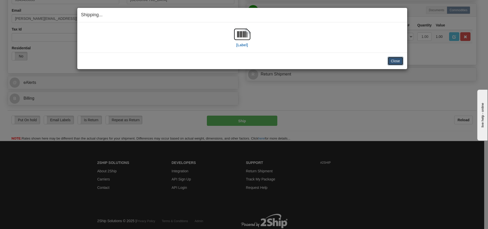
click at [396, 59] on button "Close" at bounding box center [396, 61] width 16 height 9
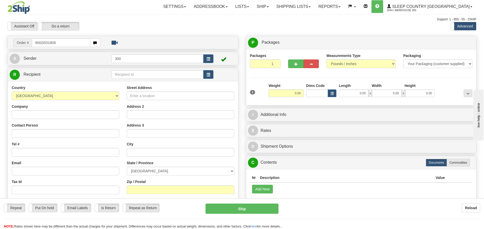
type input "9002i031808"
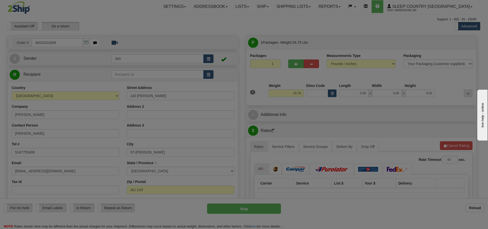
type input "SAINT-BERNARD-DE-LACOLLE"
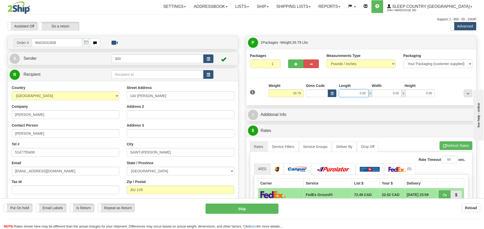
click at [355, 94] on input "0.00" at bounding box center [353, 93] width 29 height 8
type input "13.00"
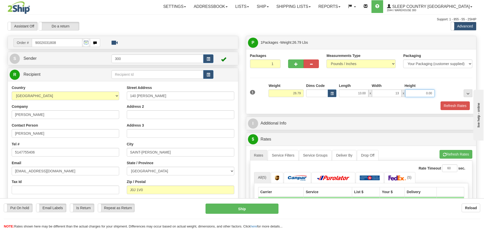
type input "13.00"
type input "40.00"
click at [456, 108] on button "Refresh Rates" at bounding box center [455, 105] width 29 height 9
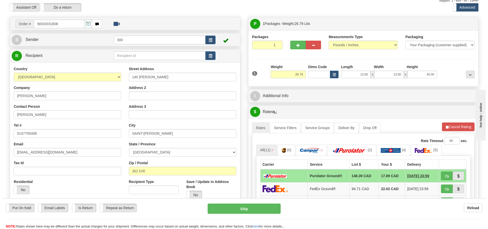
scroll to position [51, 0]
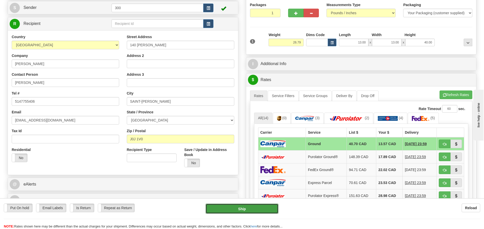
click at [244, 206] on button "Ship" at bounding box center [242, 209] width 73 height 10
type input "1"
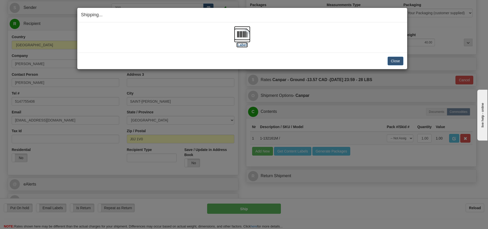
click at [245, 33] on img at bounding box center [242, 34] width 16 height 16
click at [394, 62] on button "Close" at bounding box center [396, 61] width 16 height 9
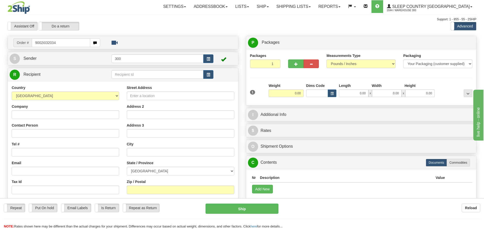
type input "9002i032034"
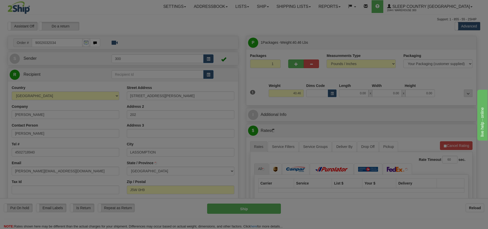
type input "L'ASSOMPTION"
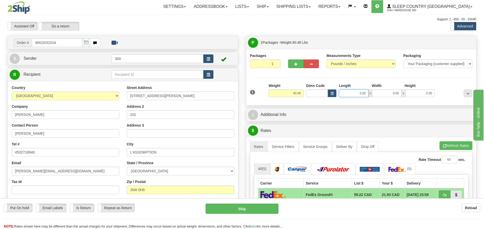
click at [352, 96] on input "0.00" at bounding box center [353, 93] width 29 height 8
type input "16.00"
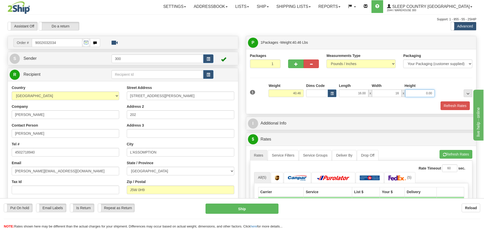
type input "16.00"
type input "40.00"
click at [288, 157] on link "Service Filters" at bounding box center [283, 155] width 31 height 11
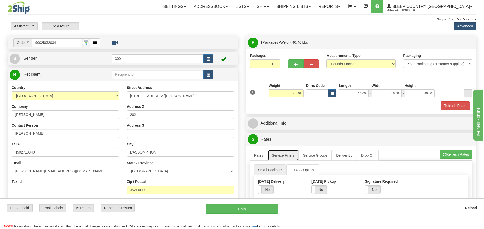
scroll to position [51, 0]
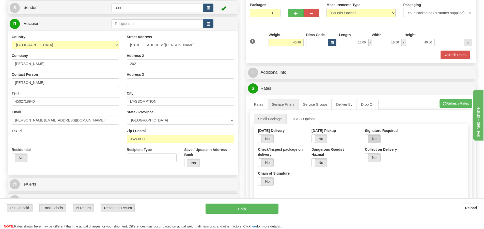
click at [375, 138] on label "No" at bounding box center [372, 139] width 15 height 8
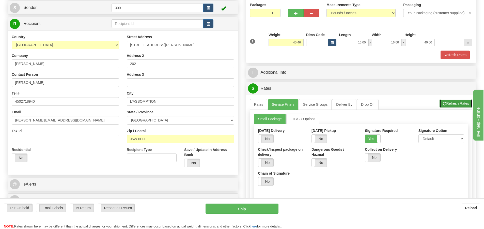
click at [455, 103] on button "Refresh Rates" at bounding box center [456, 103] width 33 height 9
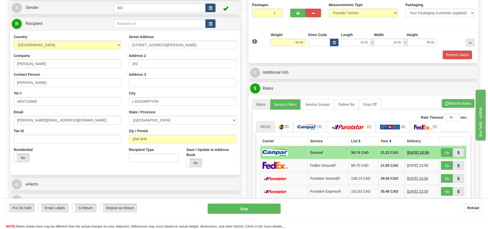
scroll to position [76, 0]
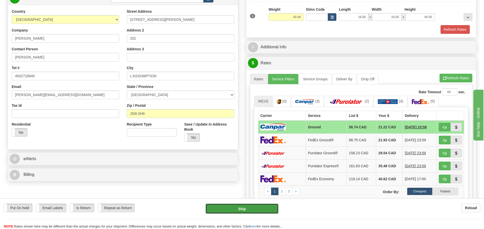
click at [231, 209] on button "Ship" at bounding box center [242, 209] width 73 height 10
type input "1"
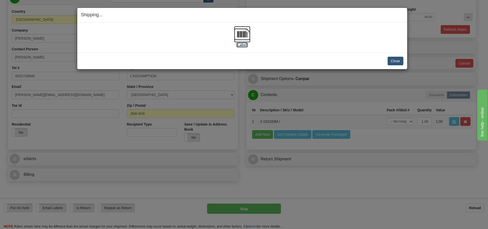
click at [239, 38] on img at bounding box center [242, 34] width 16 height 16
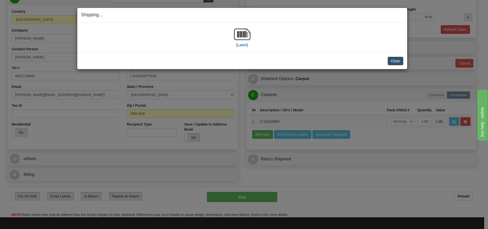
click at [398, 63] on button "Close" at bounding box center [396, 61] width 16 height 9
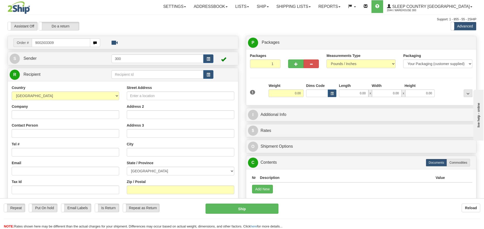
type input "9002i033096"
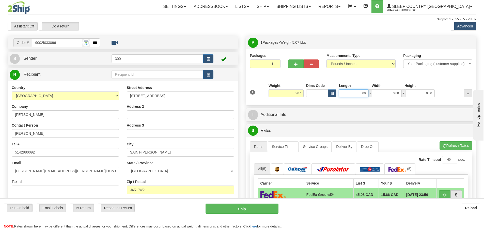
click at [352, 96] on input "0.00" at bounding box center [353, 93] width 29 height 8
type input "12.00"
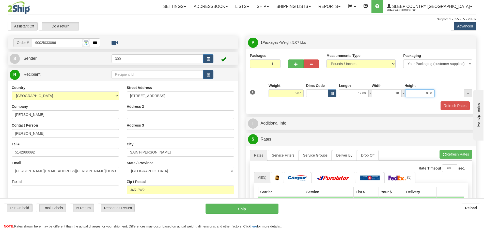
type input "10.00"
type input "2.00"
click at [455, 108] on button "Refresh Rates" at bounding box center [455, 105] width 29 height 9
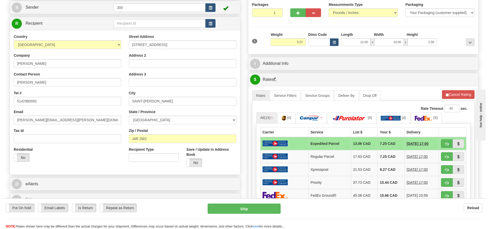
scroll to position [76, 0]
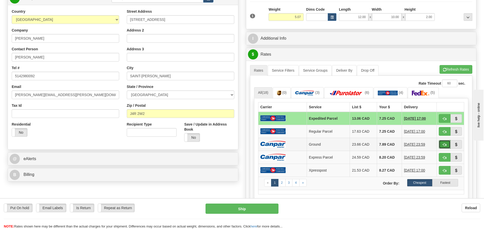
click at [443, 146] on button "button" at bounding box center [445, 144] width 12 height 9
type input "1"
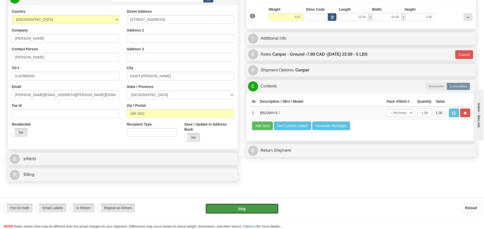
click at [247, 207] on button "Ship" at bounding box center [242, 209] width 73 height 10
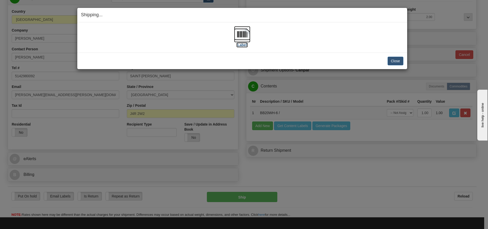
click at [249, 38] on img at bounding box center [242, 34] width 16 height 16
click at [391, 62] on button "Close" at bounding box center [396, 61] width 16 height 9
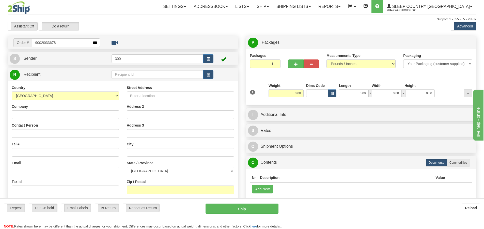
type input "9002i033678"
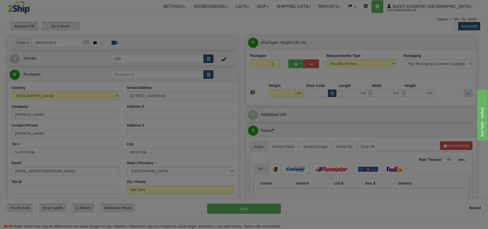
type input "[GEOGRAPHIC_DATA]"
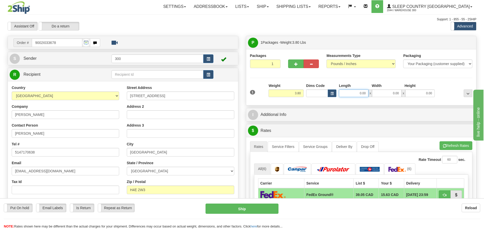
click at [362, 92] on input "0.00" at bounding box center [353, 93] width 29 height 8
type input "10.00"
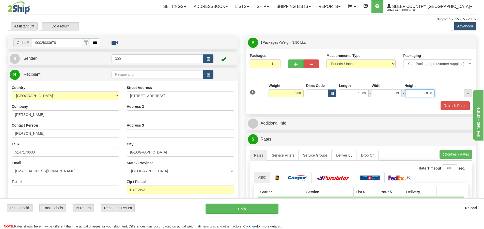
type input "13.00"
type input "2.50"
click at [455, 106] on button "Refresh Rates" at bounding box center [455, 105] width 29 height 9
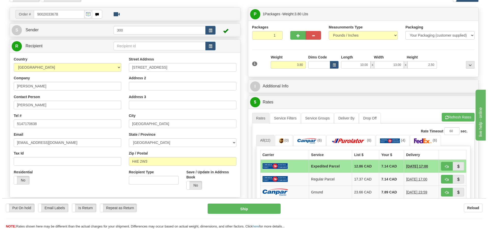
scroll to position [76, 0]
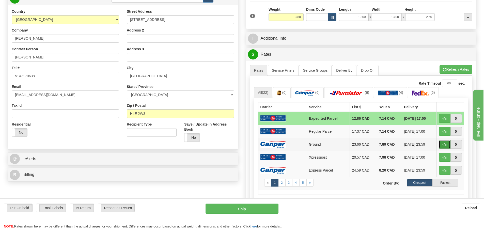
click at [443, 148] on button "button" at bounding box center [445, 144] width 12 height 9
type input "1"
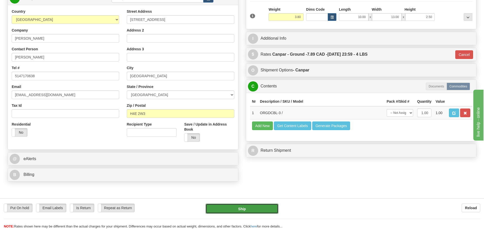
click at [251, 209] on button "Ship" at bounding box center [242, 209] width 73 height 10
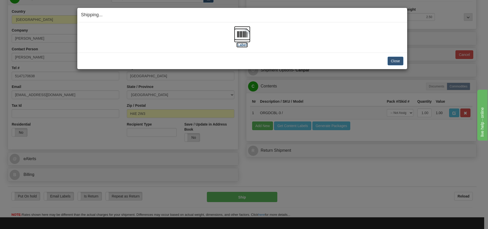
click at [239, 28] on img at bounding box center [242, 34] width 16 height 16
click at [391, 62] on button "Close" at bounding box center [396, 61] width 16 height 9
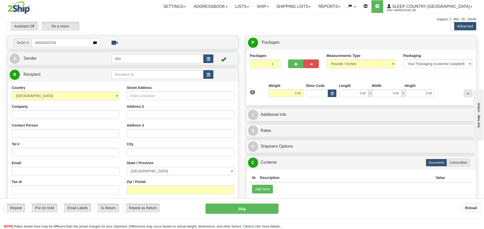
type input "9002i033759"
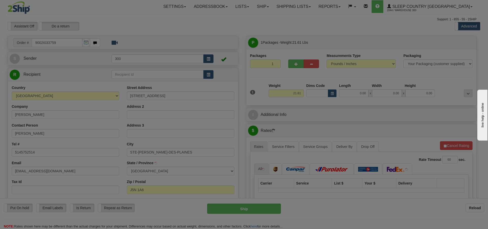
type input "[GEOGRAPHIC_DATA][PERSON_NAME]"
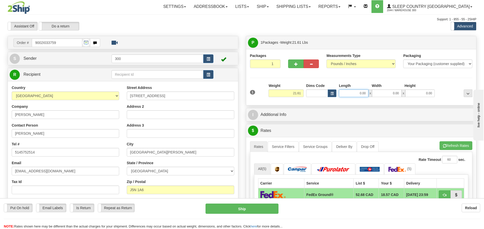
click at [354, 95] on input "0.00" at bounding box center [353, 93] width 29 height 8
type input "11.00"
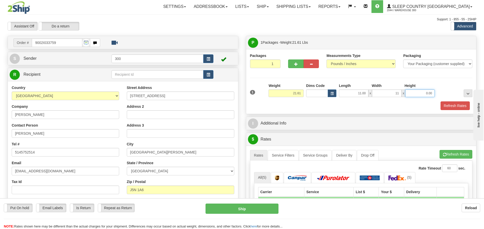
type input "11.00"
type input "23.00"
click at [453, 107] on button "Refresh Rates" at bounding box center [455, 105] width 29 height 9
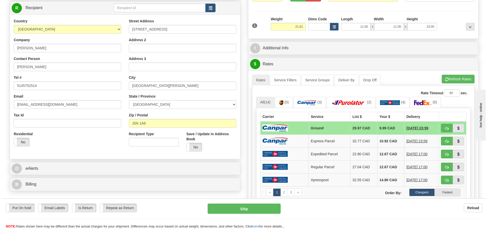
scroll to position [76, 0]
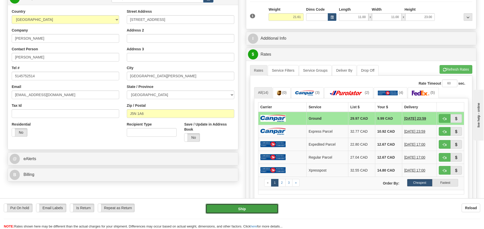
click at [239, 206] on button "Ship" at bounding box center [242, 209] width 73 height 10
type input "1"
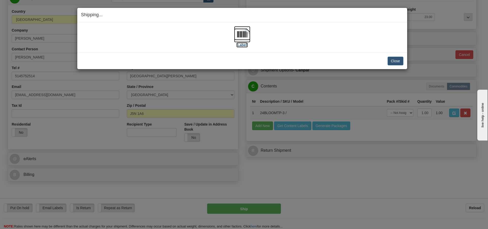
click at [236, 37] on img at bounding box center [242, 34] width 16 height 16
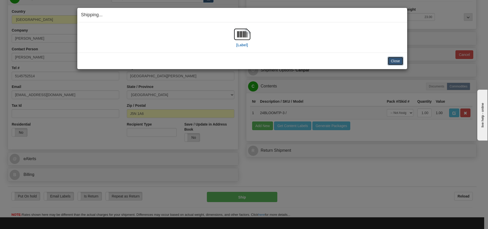
click at [395, 62] on button "Close" at bounding box center [396, 61] width 16 height 9
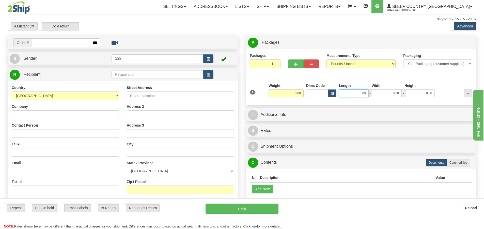
click at [357, 93] on input "0.00" at bounding box center [353, 93] width 29 height 8
type input "14.00"
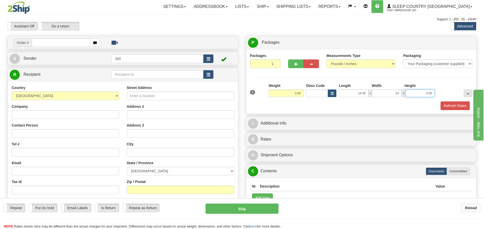
type input "14.00"
type input "40.00"
click at [453, 107] on button "Refresh Rates" at bounding box center [455, 105] width 29 height 9
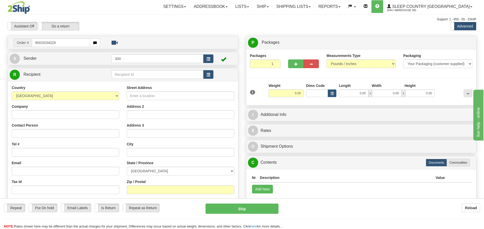
type input "9002i034028"
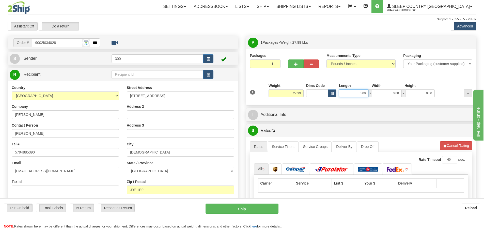
click at [351, 92] on input "0.00" at bounding box center [353, 93] width 29 height 8
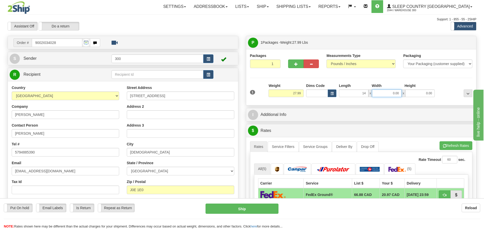
type input "14.00"
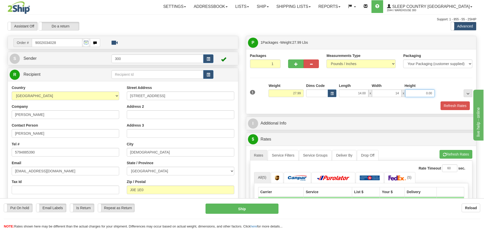
type input "14.00"
type input "40.00"
click at [280, 157] on link "Service Filters" at bounding box center [283, 155] width 31 height 11
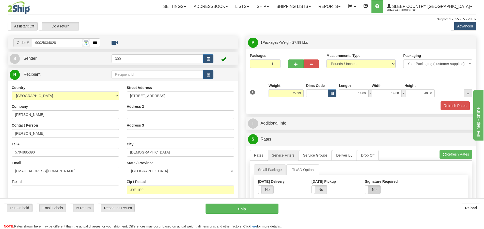
click at [374, 193] on label "No" at bounding box center [372, 190] width 15 height 8
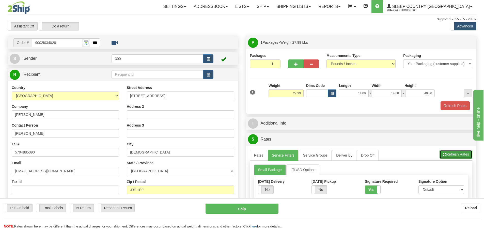
click at [457, 152] on button "Refresh Rates" at bounding box center [456, 154] width 33 height 9
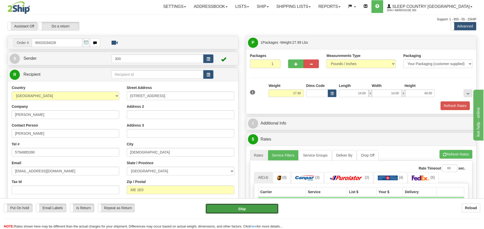
click at [260, 207] on button "Ship" at bounding box center [242, 209] width 73 height 10
type input "92"
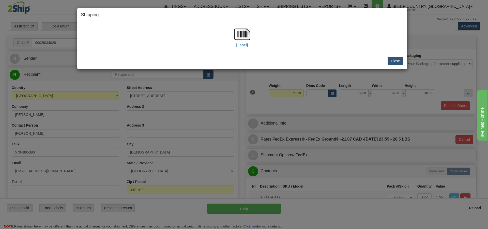
click at [252, 33] on div "[Label]" at bounding box center [242, 37] width 322 height 23
click at [246, 34] on img at bounding box center [242, 34] width 16 height 16
click at [389, 62] on button "Close" at bounding box center [396, 61] width 16 height 9
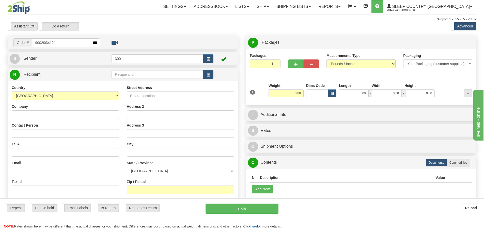
type input "9002i034121"
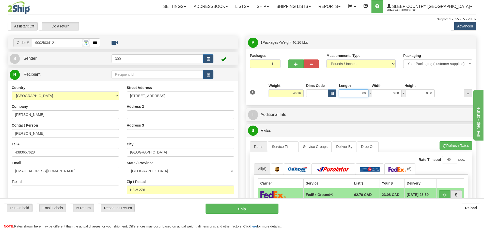
click at [361, 95] on input "0.00" at bounding box center [353, 93] width 29 height 8
type input "17.00"
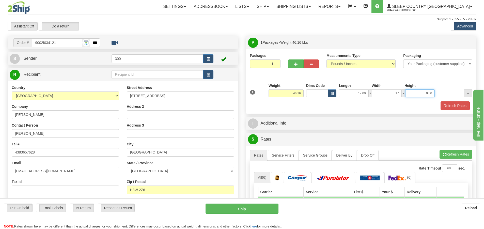
type input "17.00"
type input "42.00"
drag, startPoint x: 289, startPoint y: 154, endPoint x: 323, endPoint y: 154, distance: 33.8
click at [289, 154] on link "Service Filters" at bounding box center [283, 155] width 31 height 11
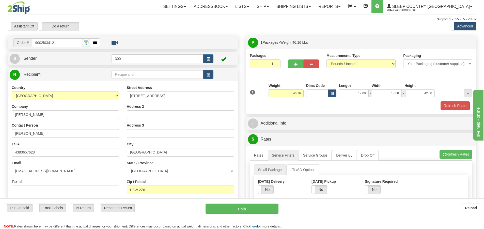
drag, startPoint x: 372, startPoint y: 190, endPoint x: 415, endPoint y: 182, distance: 43.8
click at [377, 190] on label "No" at bounding box center [372, 190] width 15 height 8
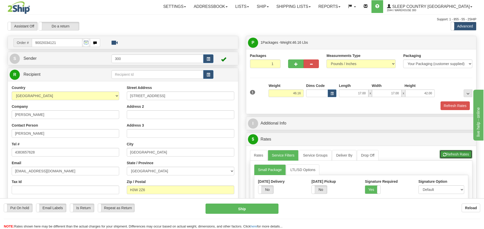
click at [452, 155] on button "Refresh Rates" at bounding box center [456, 154] width 33 height 9
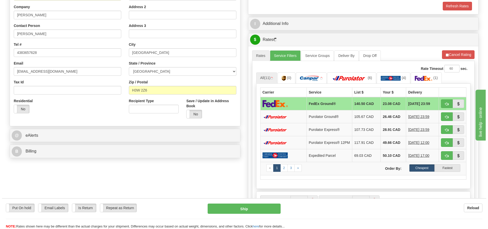
scroll to position [102, 0]
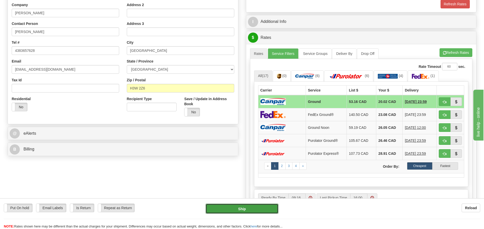
click at [253, 205] on button "Ship" at bounding box center [242, 209] width 73 height 10
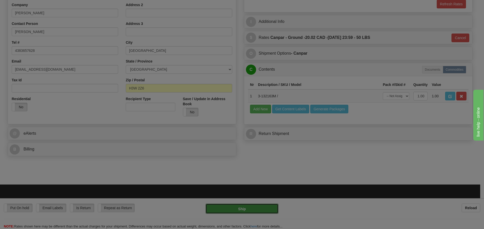
type input "1"
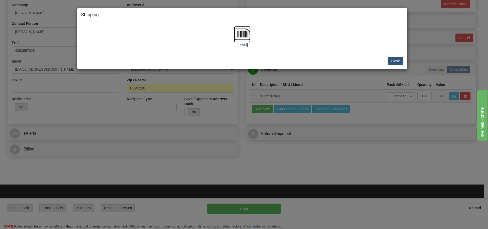
click at [243, 38] on img at bounding box center [242, 34] width 16 height 16
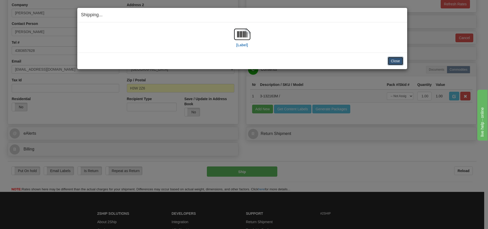
click at [402, 61] on button "Close" at bounding box center [396, 61] width 16 height 9
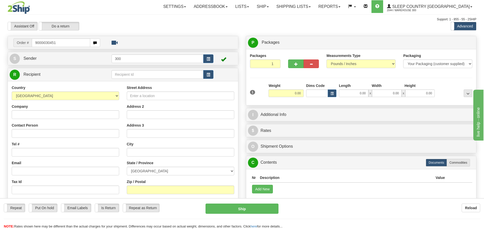
type input "9000i030451"
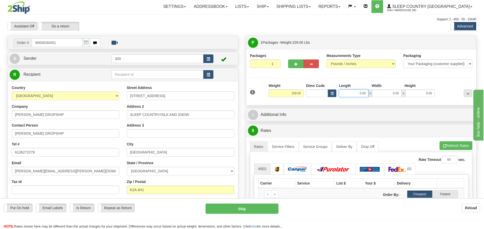
click at [361, 96] on input "0.00" at bounding box center [353, 93] width 29 height 8
type input "20.00"
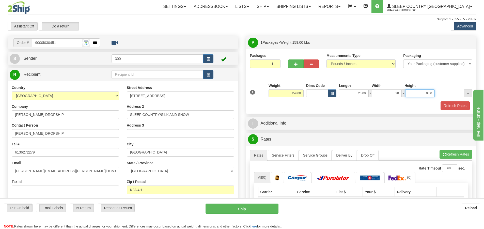
type input "20.00"
type input "42.00"
click at [456, 106] on button "Refresh Rates" at bounding box center [455, 105] width 29 height 9
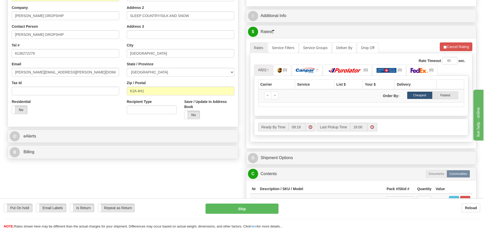
scroll to position [102, 0]
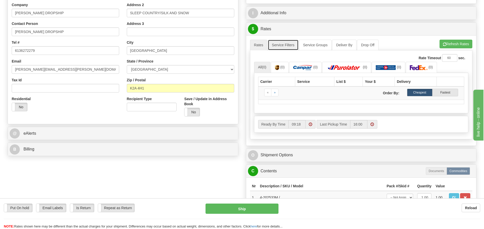
click at [279, 44] on link "Service Filters" at bounding box center [283, 45] width 31 height 11
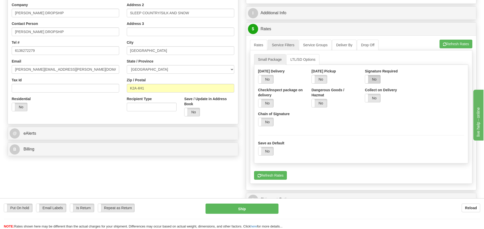
click at [381, 81] on label "No" at bounding box center [372, 79] width 15 height 8
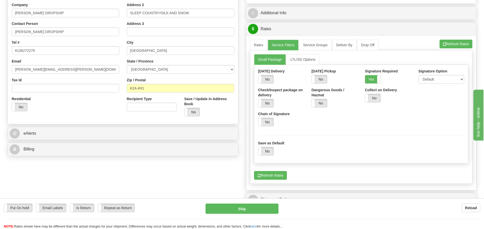
click at [381, 81] on span at bounding box center [380, 79] width 7 height 8
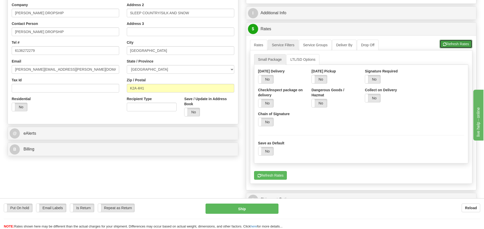
click at [457, 45] on button "Refresh Rates" at bounding box center [456, 44] width 33 height 9
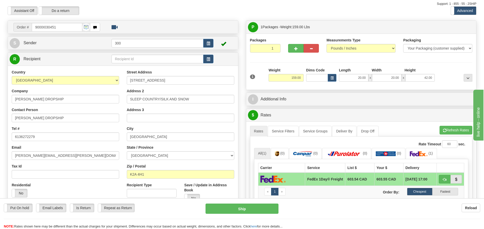
scroll to position [0, 0]
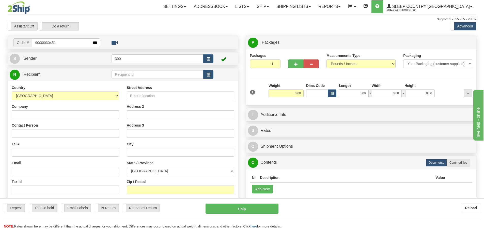
type input "9000i030451"
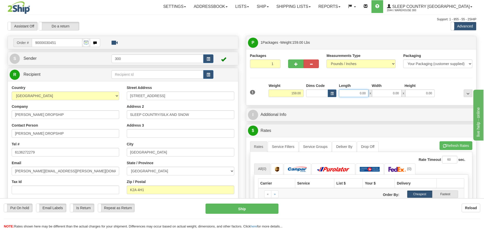
click at [360, 95] on input "0.00" at bounding box center [353, 93] width 29 height 8
type input "20.00"
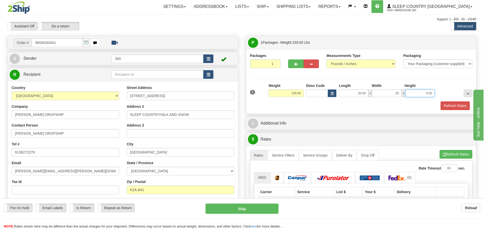
type input "20.00"
type input "42.00"
click at [454, 107] on button "Refresh Rates" at bounding box center [455, 105] width 29 height 9
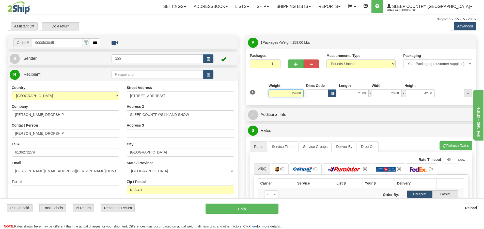
click at [295, 93] on input "159.00" at bounding box center [286, 93] width 35 height 8
click at [297, 93] on input "159.00" at bounding box center [286, 93] width 35 height 8
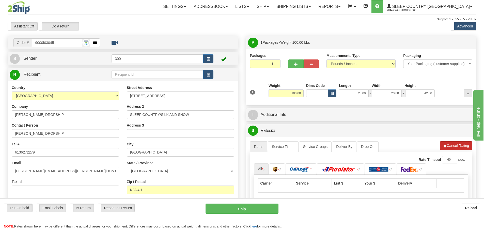
click at [458, 144] on li "Refresh Rates Cancel Rating" at bounding box center [456, 145] width 33 height 9
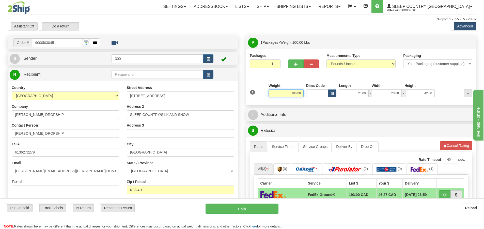
click at [296, 92] on input "100.00" at bounding box center [286, 93] width 35 height 8
type input "120.00"
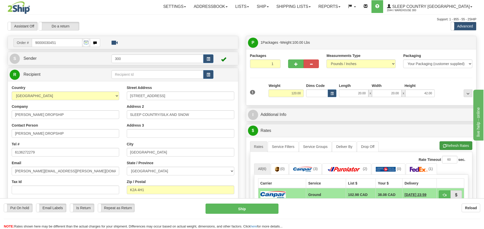
click at [460, 144] on li "Refresh Rates Cancel Rating" at bounding box center [456, 145] width 33 height 9
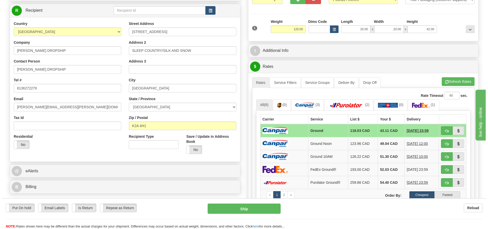
scroll to position [76, 0]
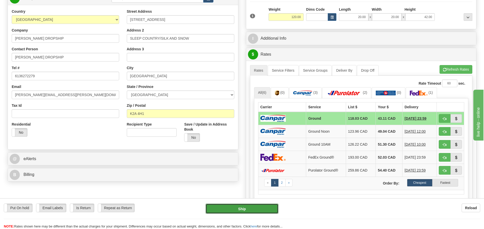
click at [249, 210] on button "Ship" at bounding box center [242, 209] width 73 height 10
type input "1"
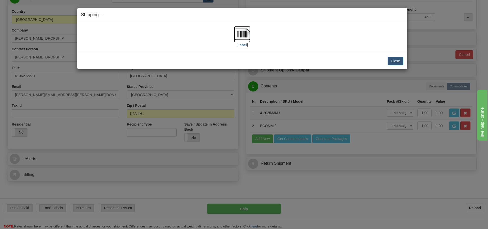
click at [242, 37] on img at bounding box center [242, 34] width 16 height 16
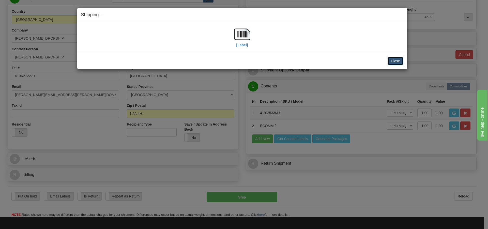
click at [395, 63] on button "Close" at bounding box center [396, 61] width 16 height 9
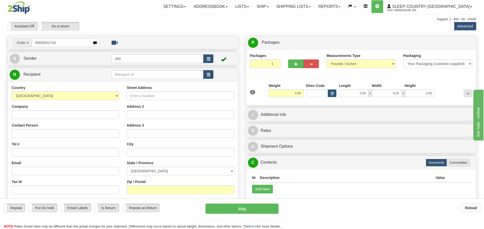
type input "9000i031734"
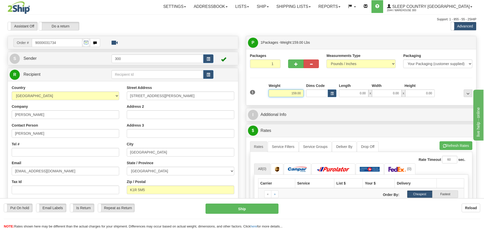
click at [295, 93] on input "159.00" at bounding box center [286, 93] width 35 height 8
type input "139.00"
click at [360, 97] on input "0.00" at bounding box center [353, 93] width 29 height 8
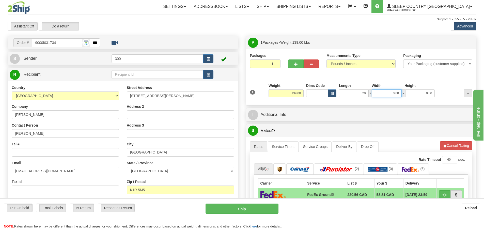
type input "20.00"
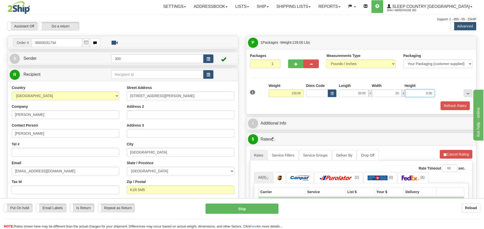
type input "20.00"
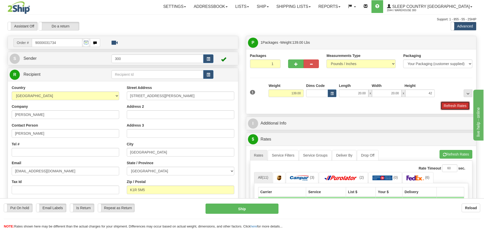
type input "42.00"
click at [449, 105] on button "Refresh Rates" at bounding box center [455, 105] width 29 height 9
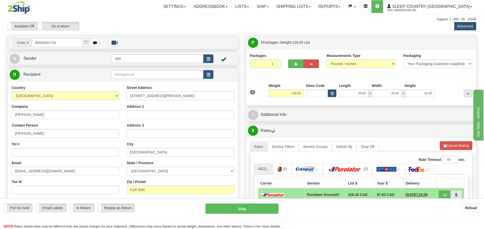
click at [288, 153] on div "Rate Timeout 60 sec. All (2) (0) (2) 1" at bounding box center [361, 209] width 223 height 115
click at [281, 148] on link "Service Filters" at bounding box center [283, 146] width 31 height 11
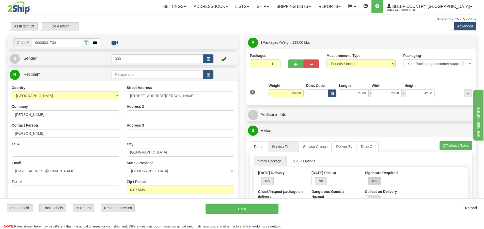
click at [376, 182] on label "No" at bounding box center [372, 181] width 15 height 8
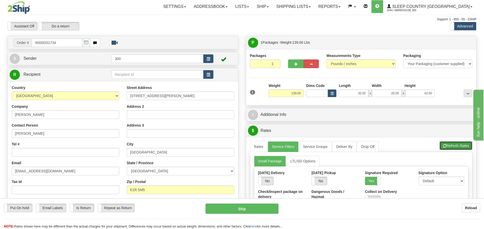
click at [461, 146] on button "Refresh Rates" at bounding box center [456, 145] width 33 height 9
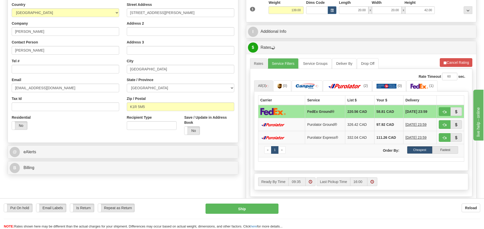
scroll to position [102, 0]
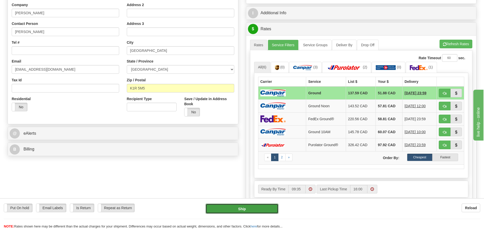
click at [233, 207] on button "Ship" at bounding box center [242, 209] width 73 height 10
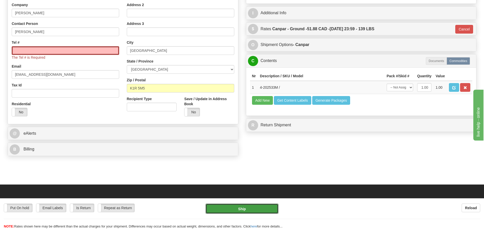
type input "1"
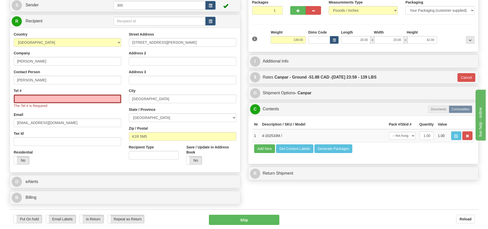
scroll to position [0, 0]
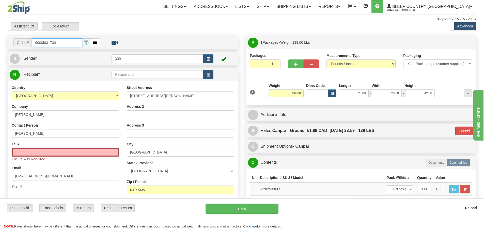
drag, startPoint x: 61, startPoint y: 44, endPoint x: 28, endPoint y: 48, distance: 33.1
click at [28, 48] on div "Order # 9000I031734" at bounding box center [123, 42] width 230 height 13
click at [82, 155] on input "Tel #" at bounding box center [66, 152] width 108 height 9
click at [85, 153] on input "Tel #" at bounding box center [66, 152] width 108 height 9
paste input "613 859-1778"
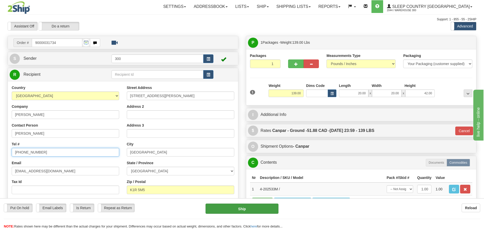
type input "613 859-1778"
click at [255, 210] on button "Ship" at bounding box center [242, 209] width 73 height 10
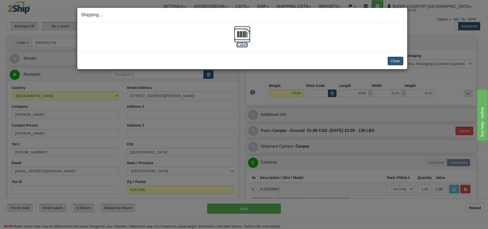
click at [246, 36] on img at bounding box center [242, 34] width 16 height 16
click at [391, 61] on button "Close" at bounding box center [396, 61] width 16 height 9
